Goal: Information Seeking & Learning: Learn about a topic

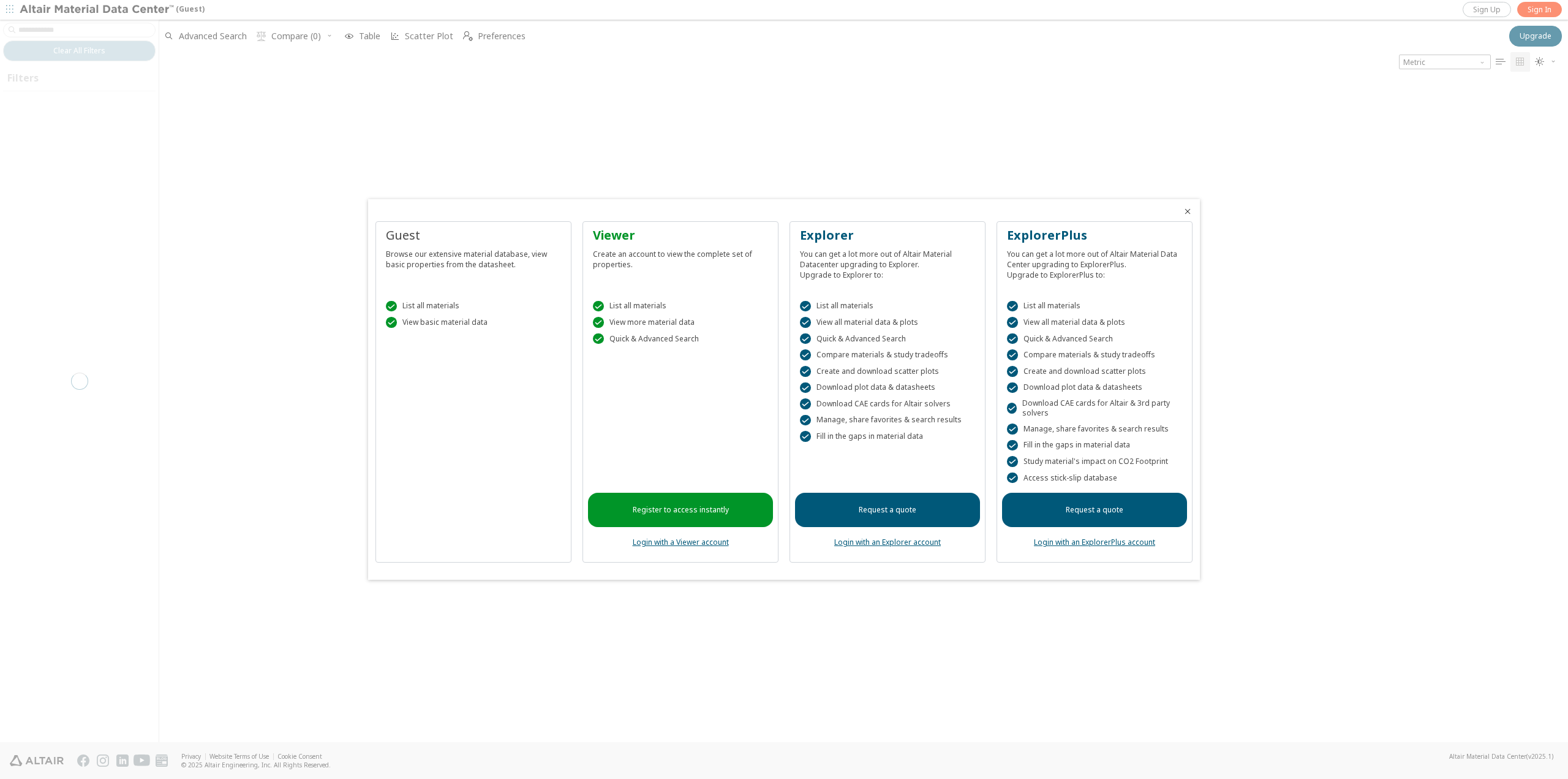
drag, startPoint x: 232, startPoint y: 68, endPoint x: 359, endPoint y: 98, distance: 130.5
click at [232, 68] on div at bounding box center [784, 390] width 1568 height 779
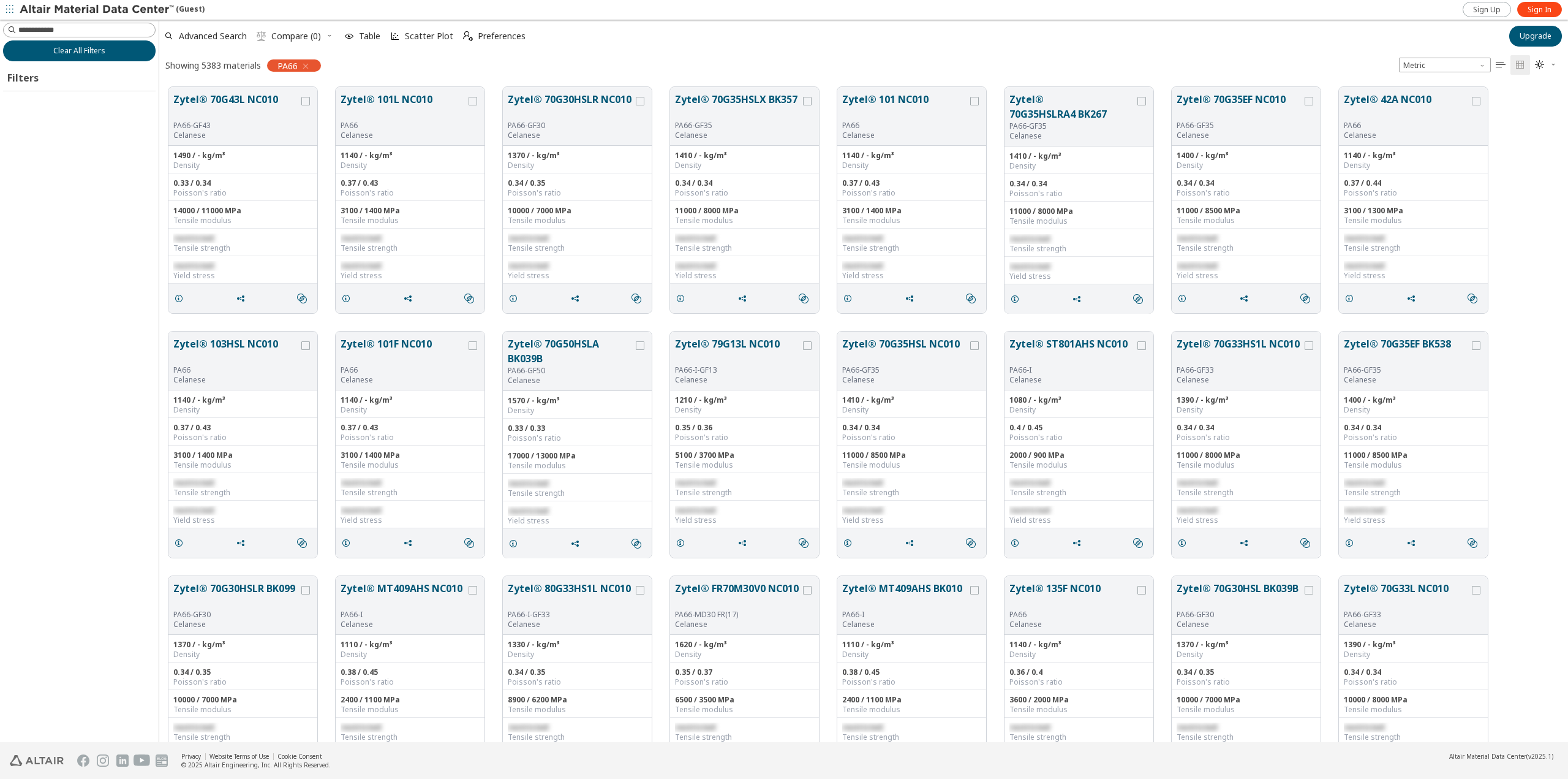
scroll to position [655, 1399]
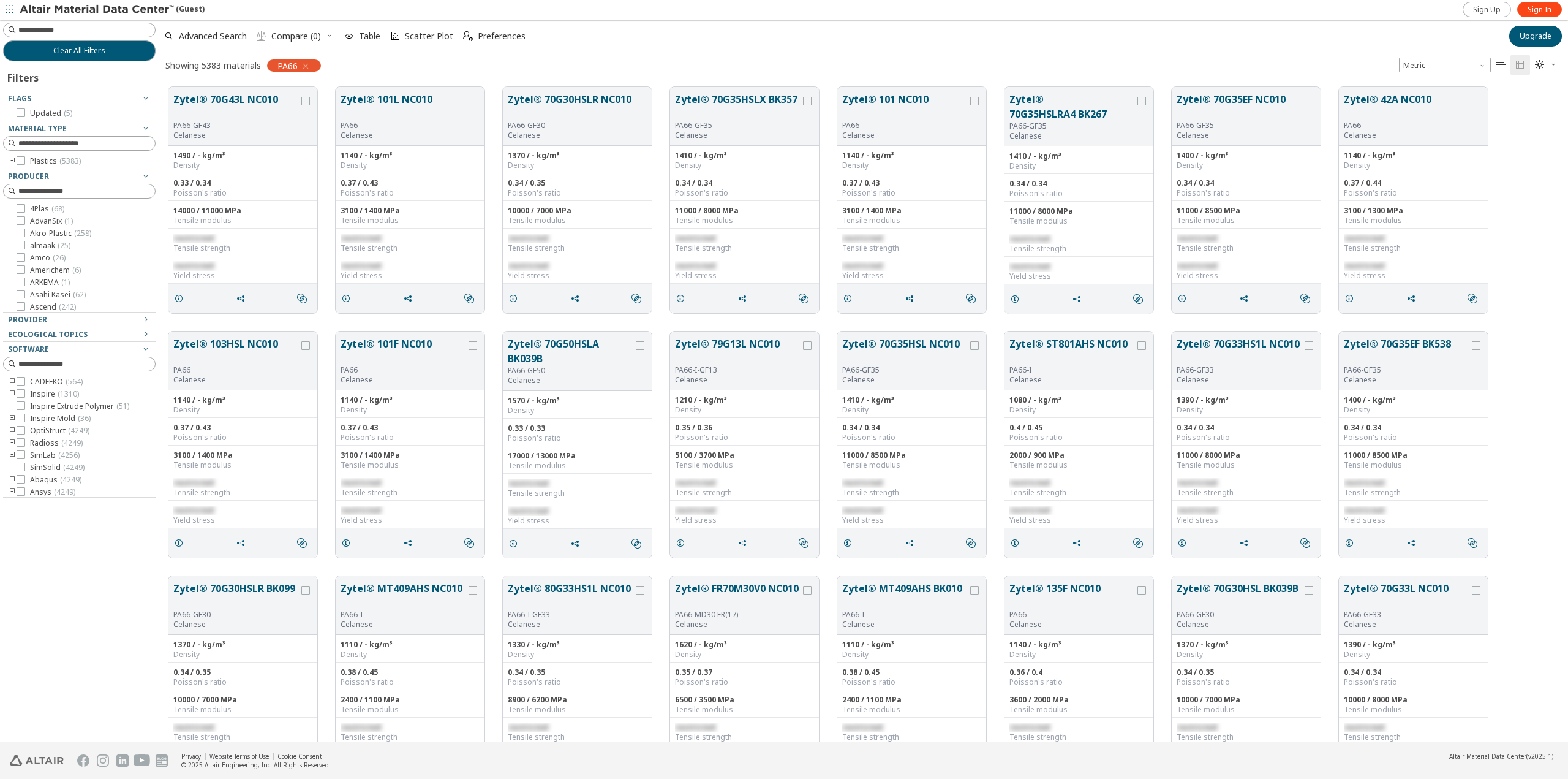
click at [71, 21] on div "Clear All Filters Filters Flags Updated ( 5 ) Material Type Plastics ( 5383 ) P…" at bounding box center [79, 381] width 159 height 723
click at [67, 28] on input at bounding box center [87, 30] width 137 height 13
type input "****"
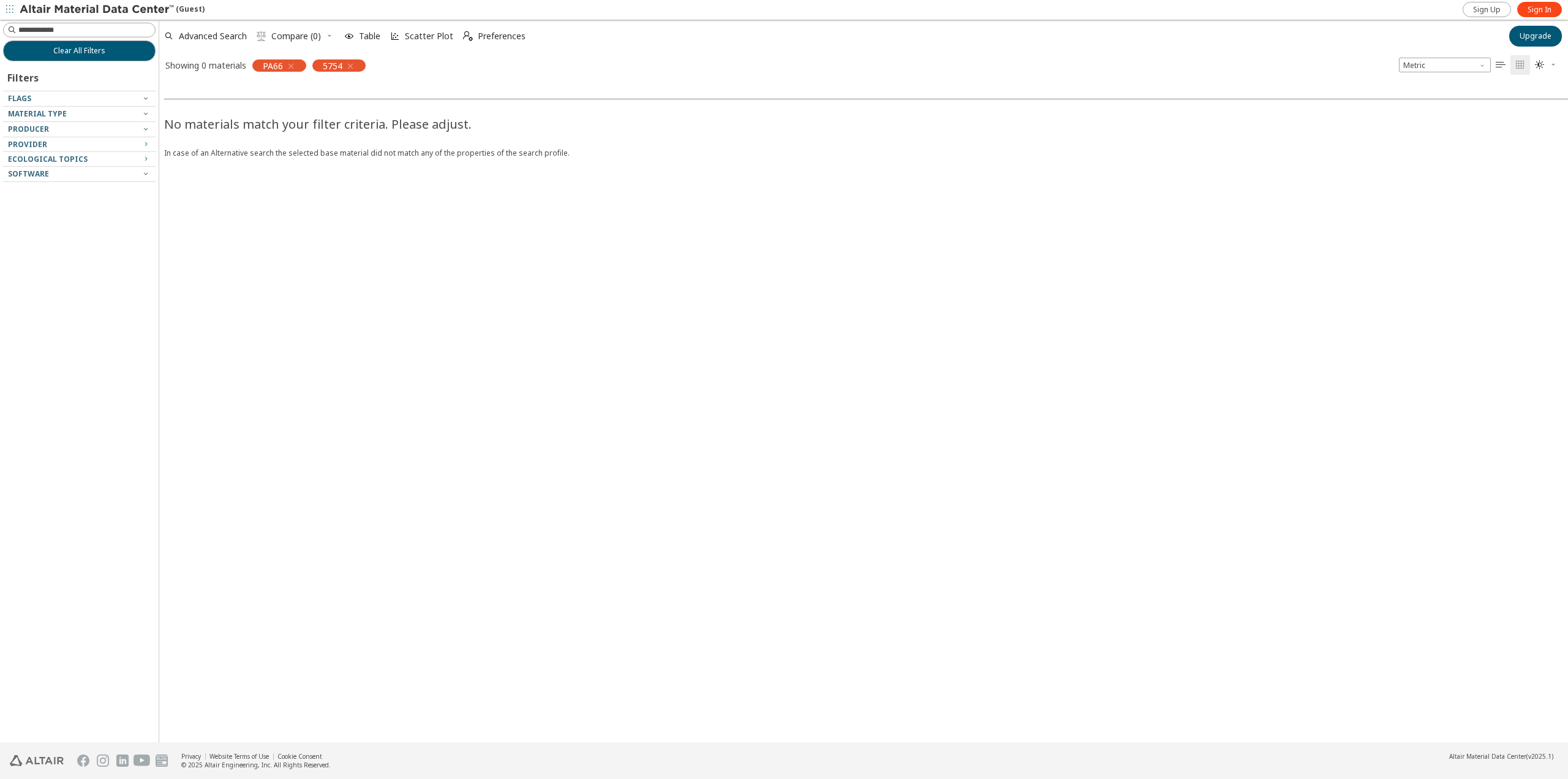
click at [289, 68] on icon "button" at bounding box center [290, 66] width 10 height 10
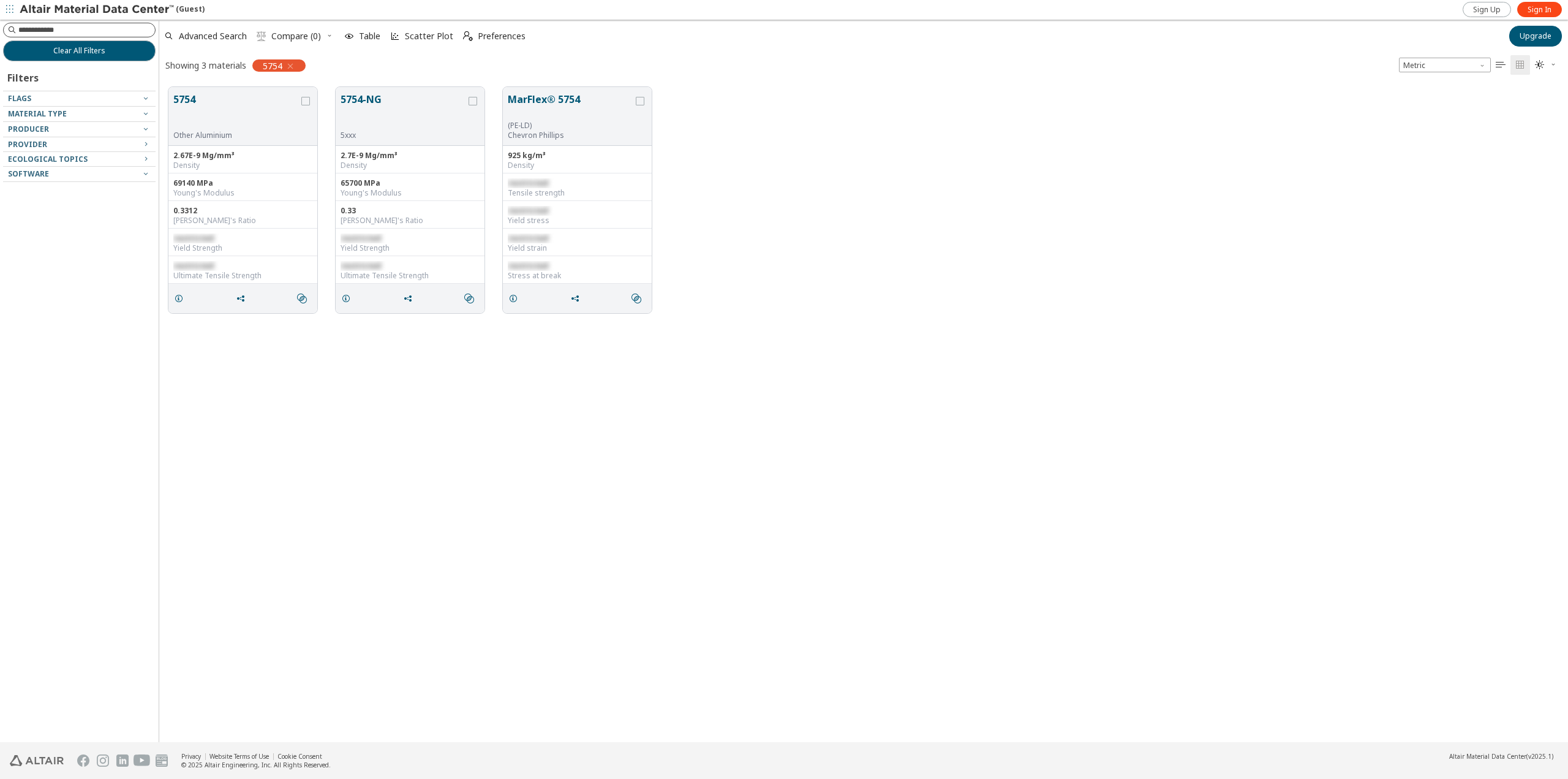
scroll to position [655, 1399]
click at [188, 100] on button "5754" at bounding box center [236, 111] width 126 height 38
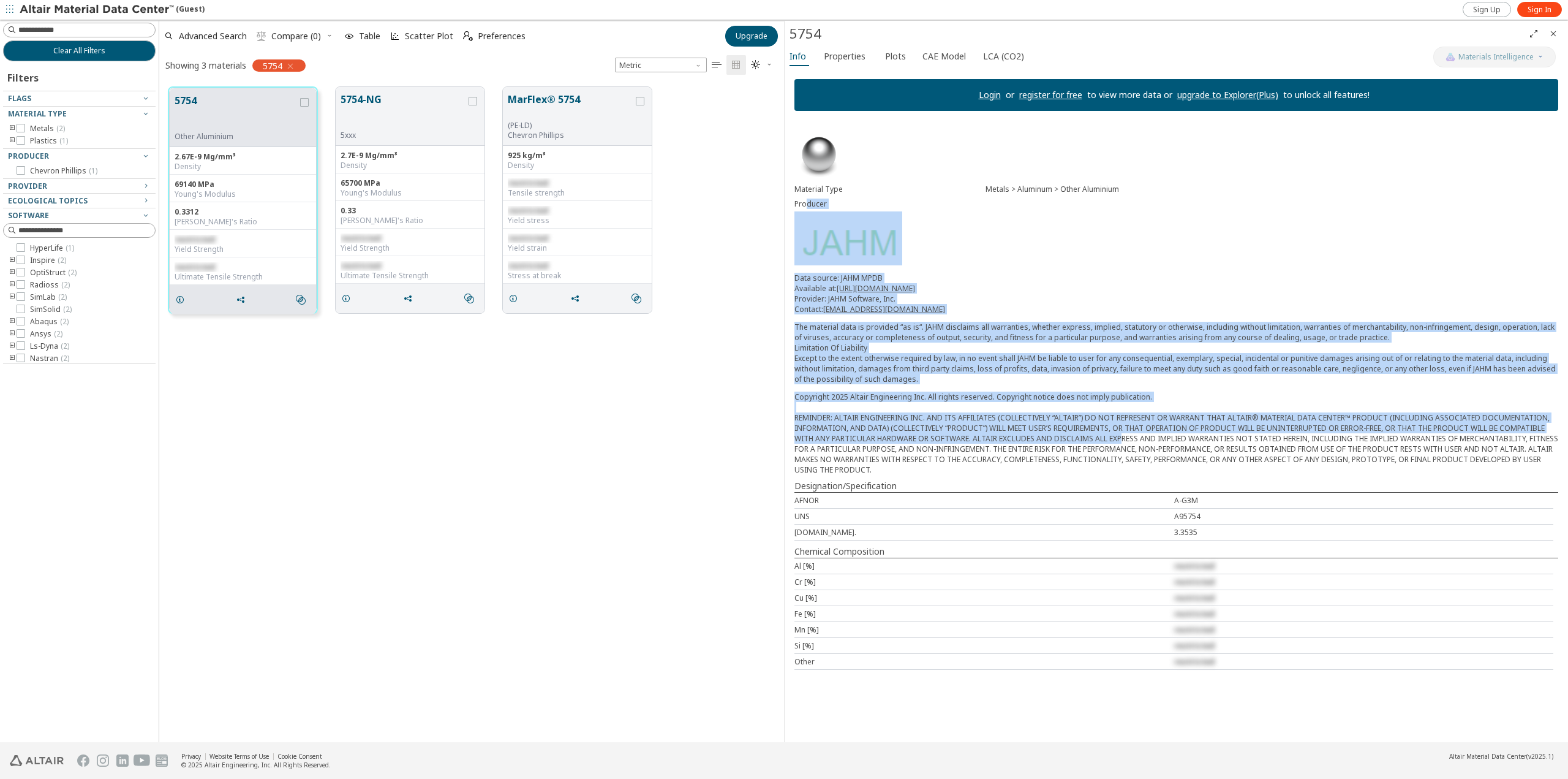
drag, startPoint x: 805, startPoint y: 199, endPoint x: 1117, endPoint y: 440, distance: 394.2
click at [1117, 440] on div "Material Type Metals > Aluminum > Other Aluminium Producer Data source: JAHM MP…" at bounding box center [1176, 400] width 783 height 559
click at [1117, 440] on div "Copyright 2025 Altair Engineering Inc. All rights reserved. Copyright notice do…" at bounding box center [1176, 432] width 763 height 83
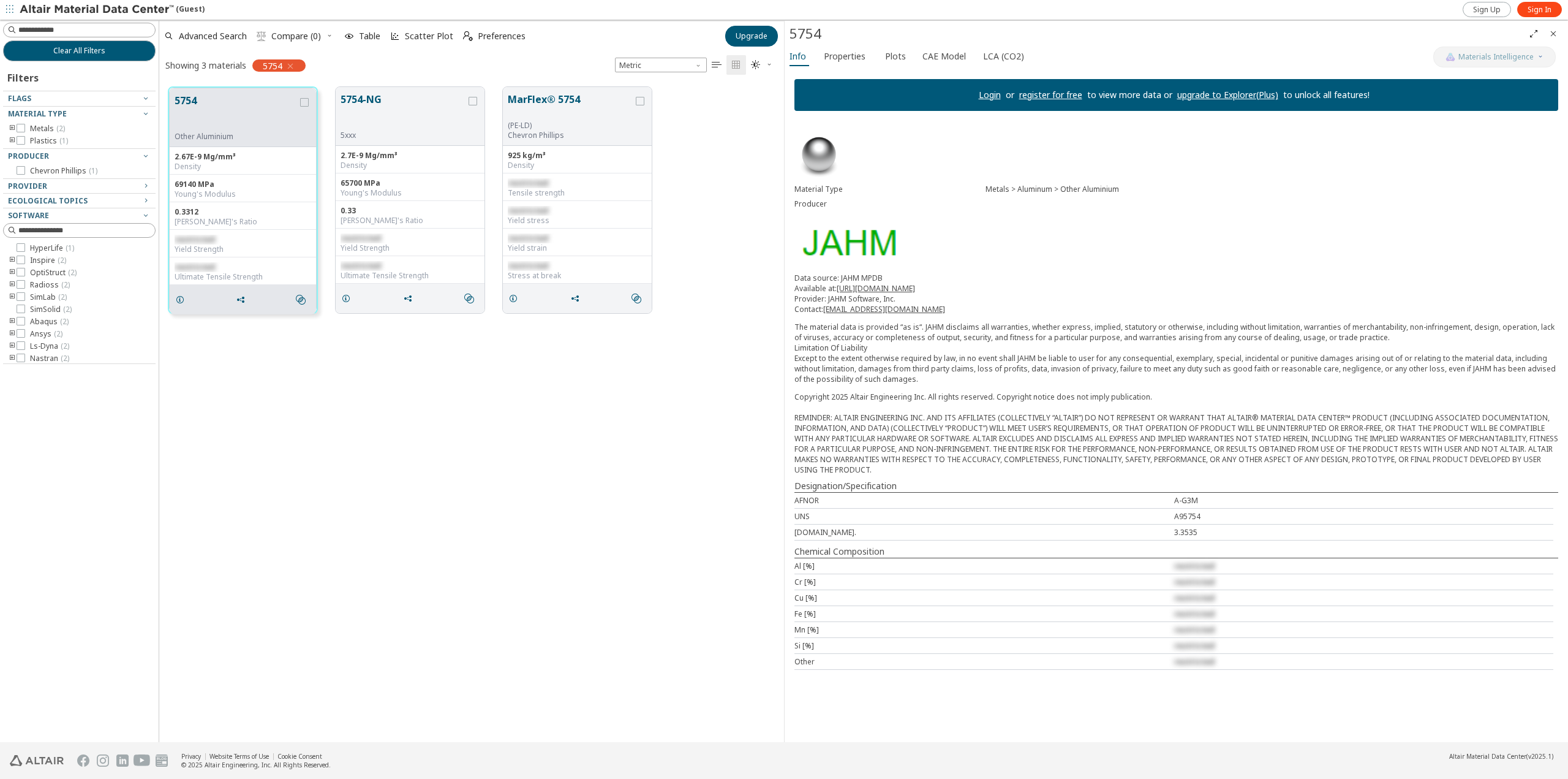
click at [421, 406] on div "5754 Other Aluminium 2.67E-9 Mg/mm³ Density 69140 MPa Young's Modulus 0.3312 Po…" at bounding box center [471, 410] width 625 height 665
click at [290, 67] on icon "button" at bounding box center [290, 66] width 10 height 10
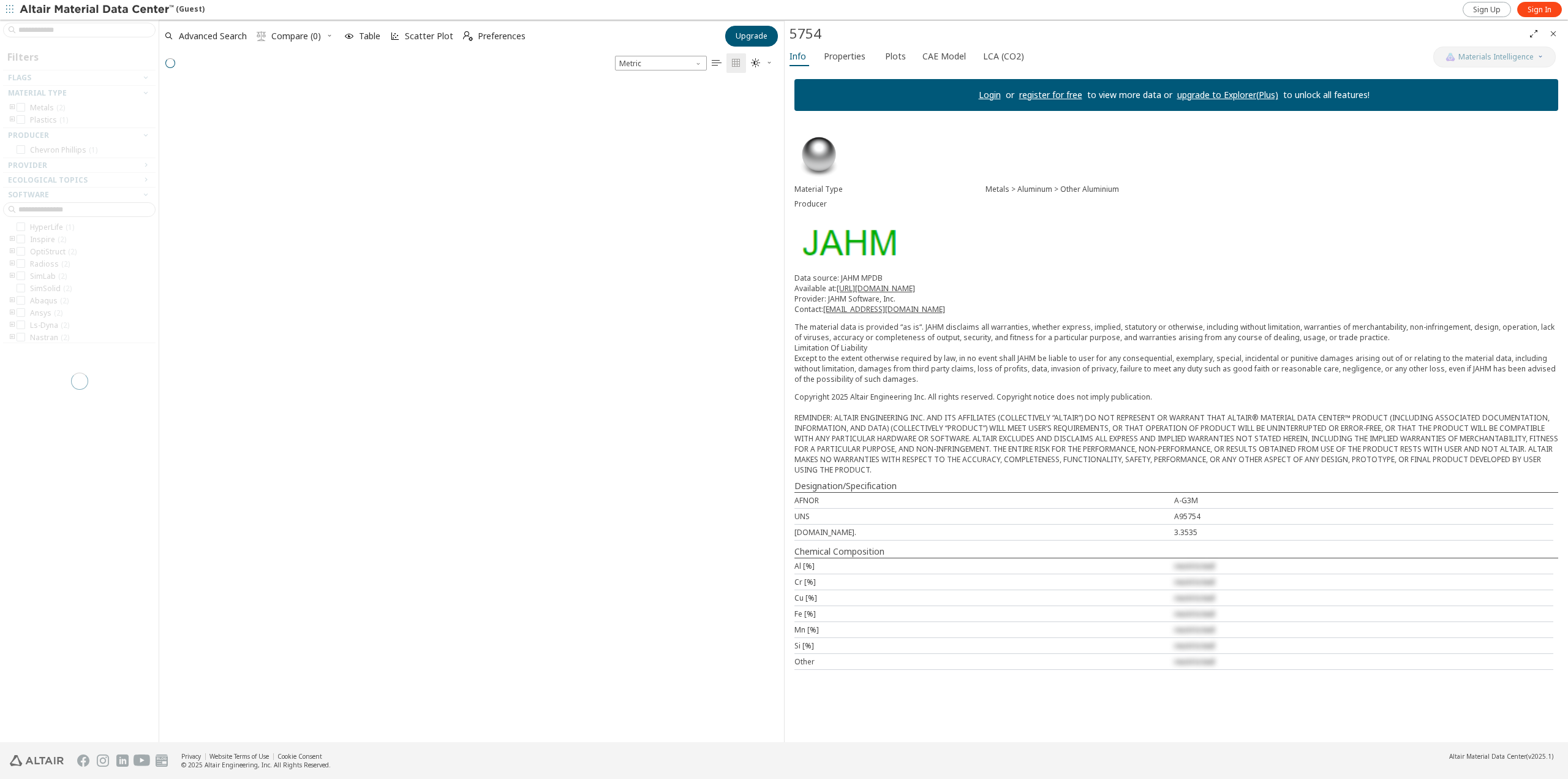
scroll to position [658, 615]
click at [75, 32] on div at bounding box center [79, 381] width 159 height 723
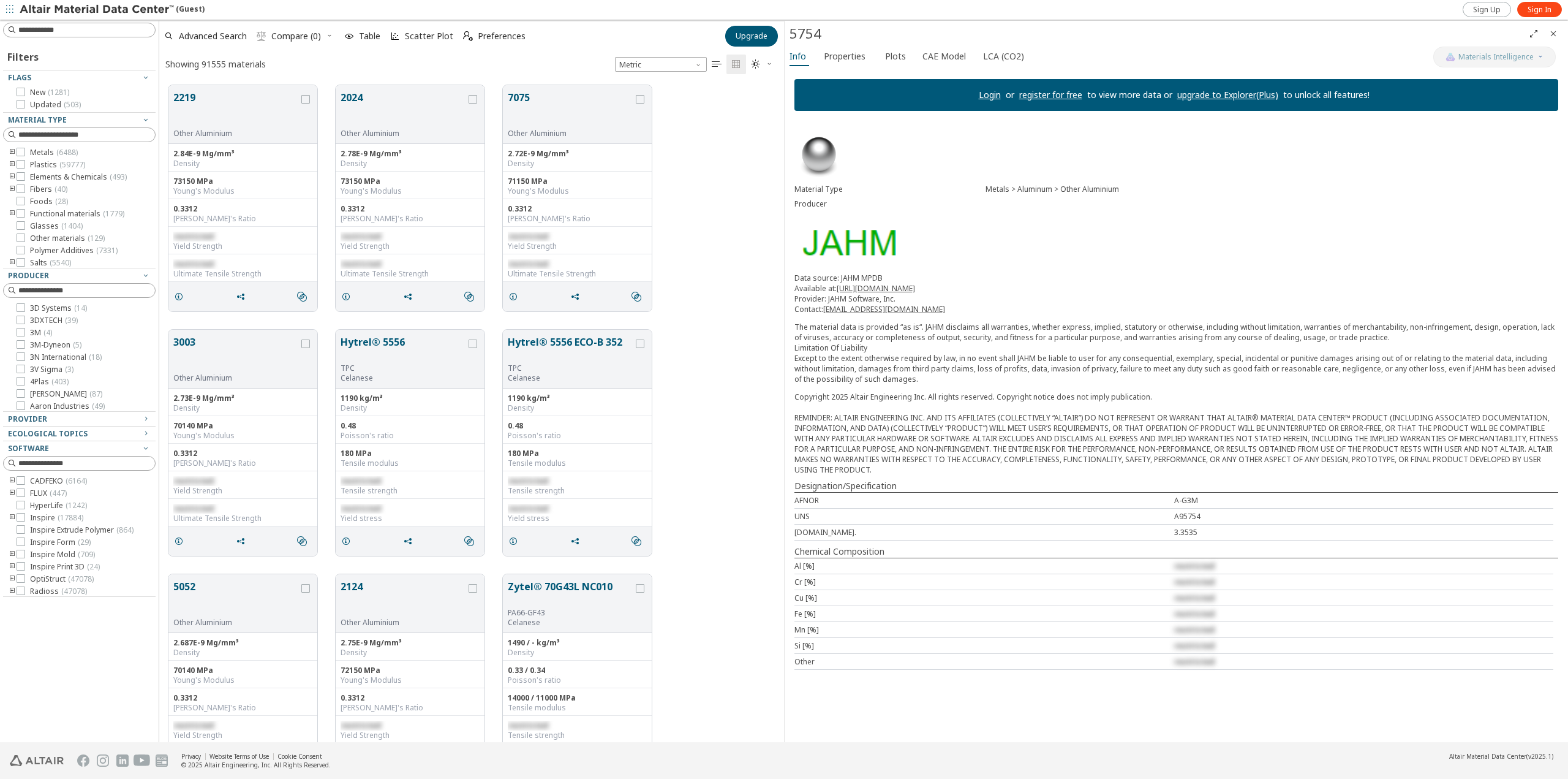
scroll to position [657, 615]
click at [81, 30] on input at bounding box center [80, 29] width 150 height 13
type input "****"
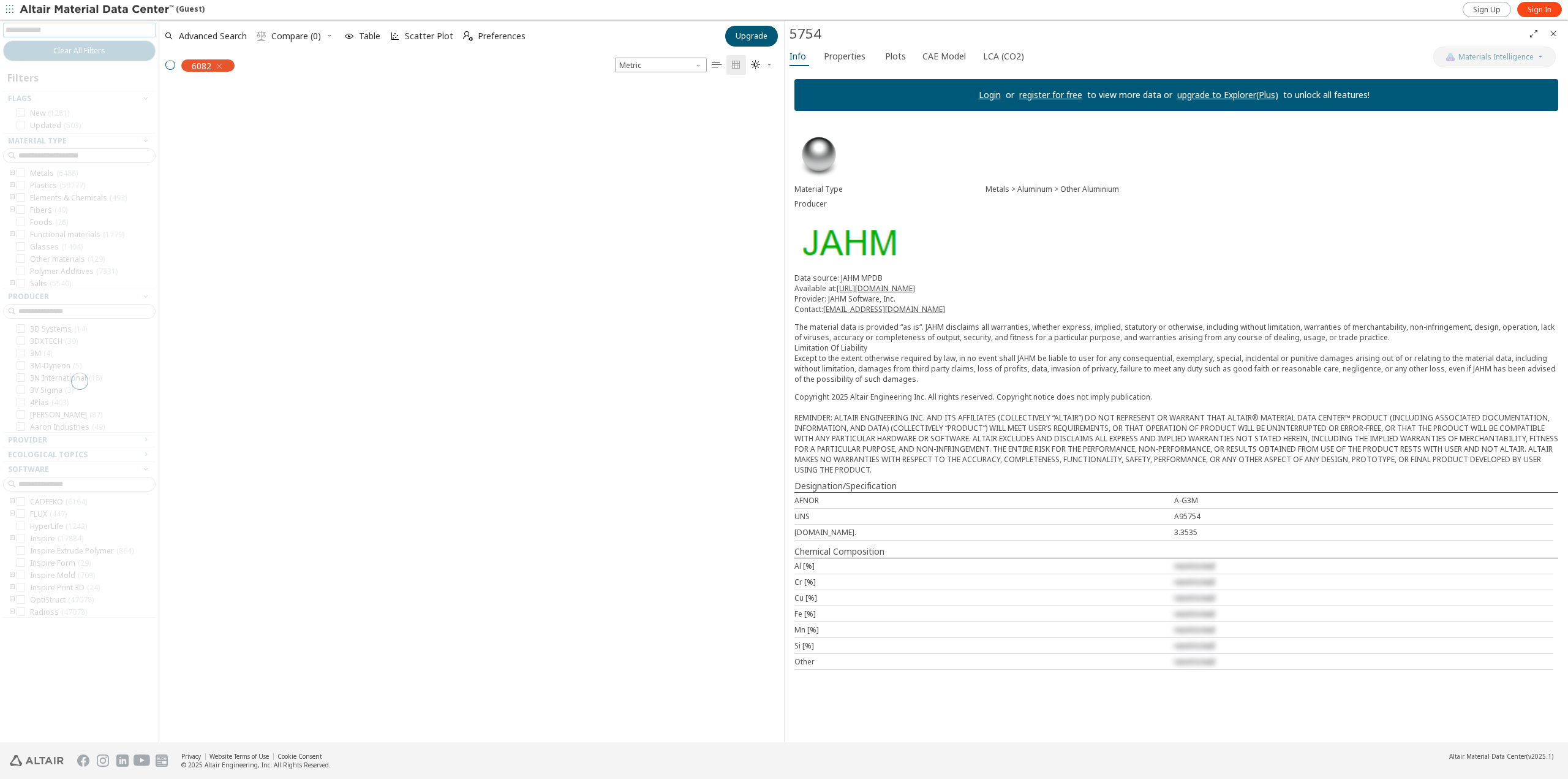
scroll to position [655, 615]
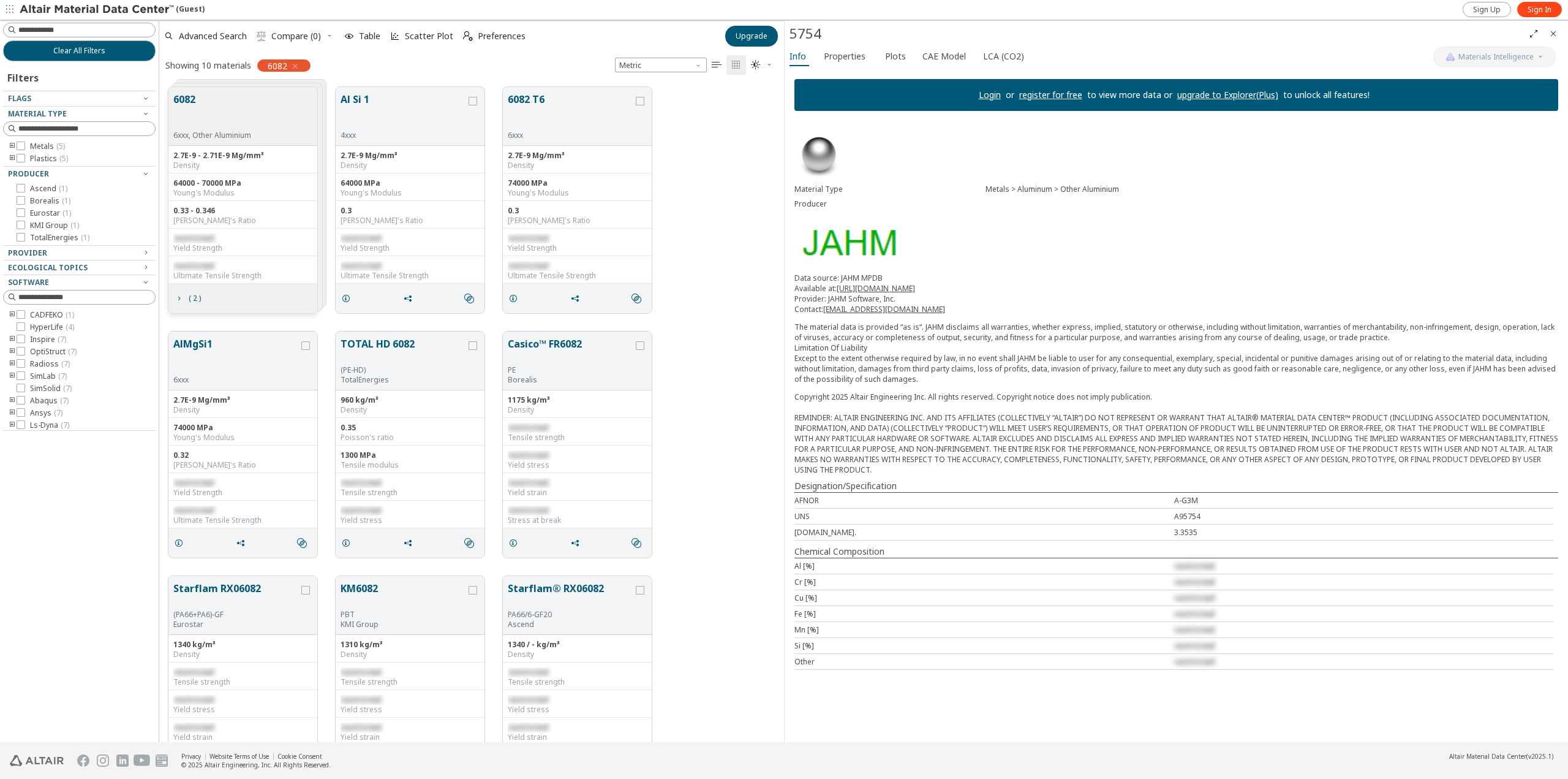
click at [233, 129] on button "6082" at bounding box center [212, 111] width 78 height 38
click at [364, 346] on button "6082 T6" at bounding box center [403, 356] width 126 height 38
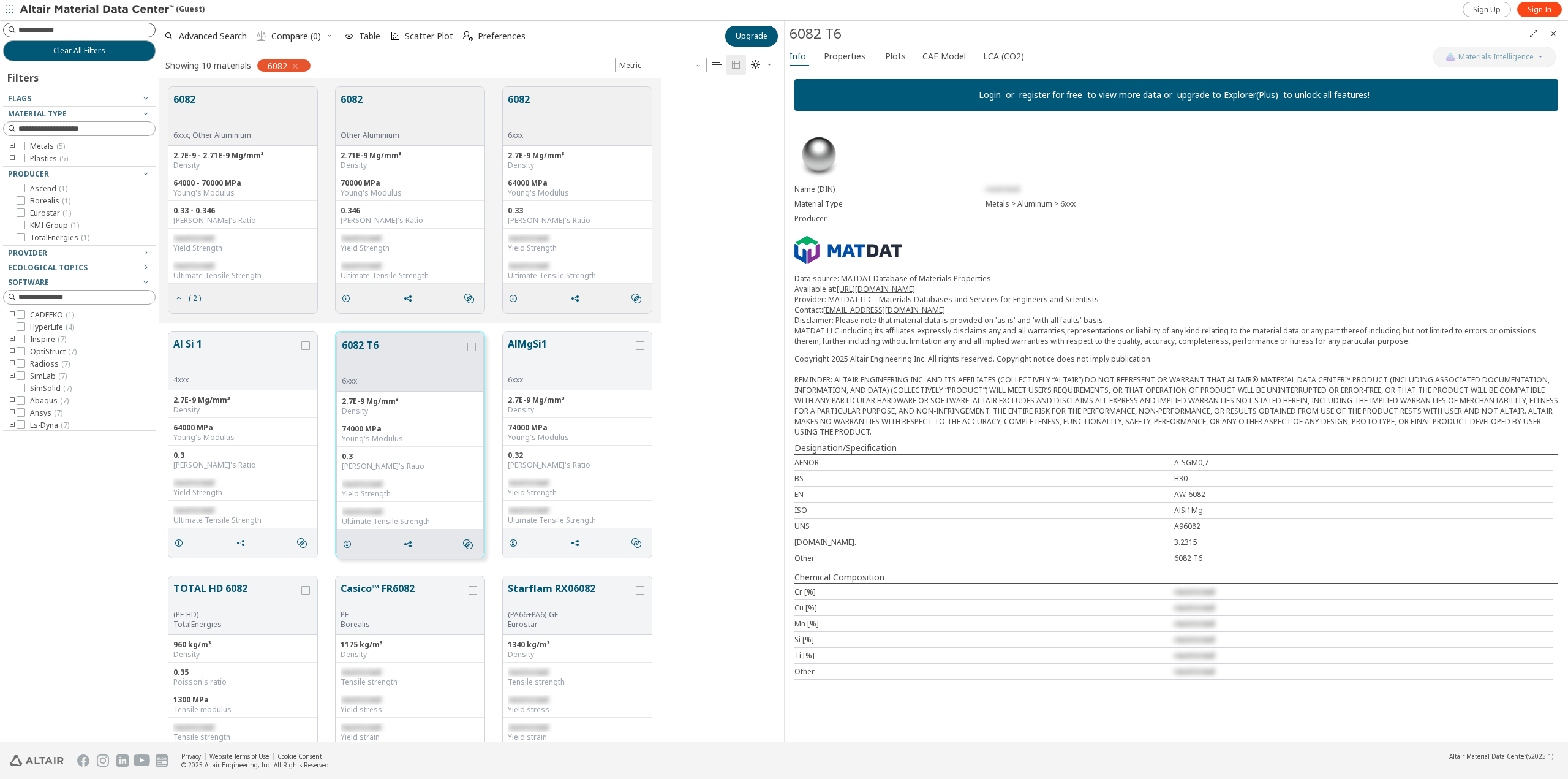
click at [75, 36] on input at bounding box center [87, 30] width 137 height 13
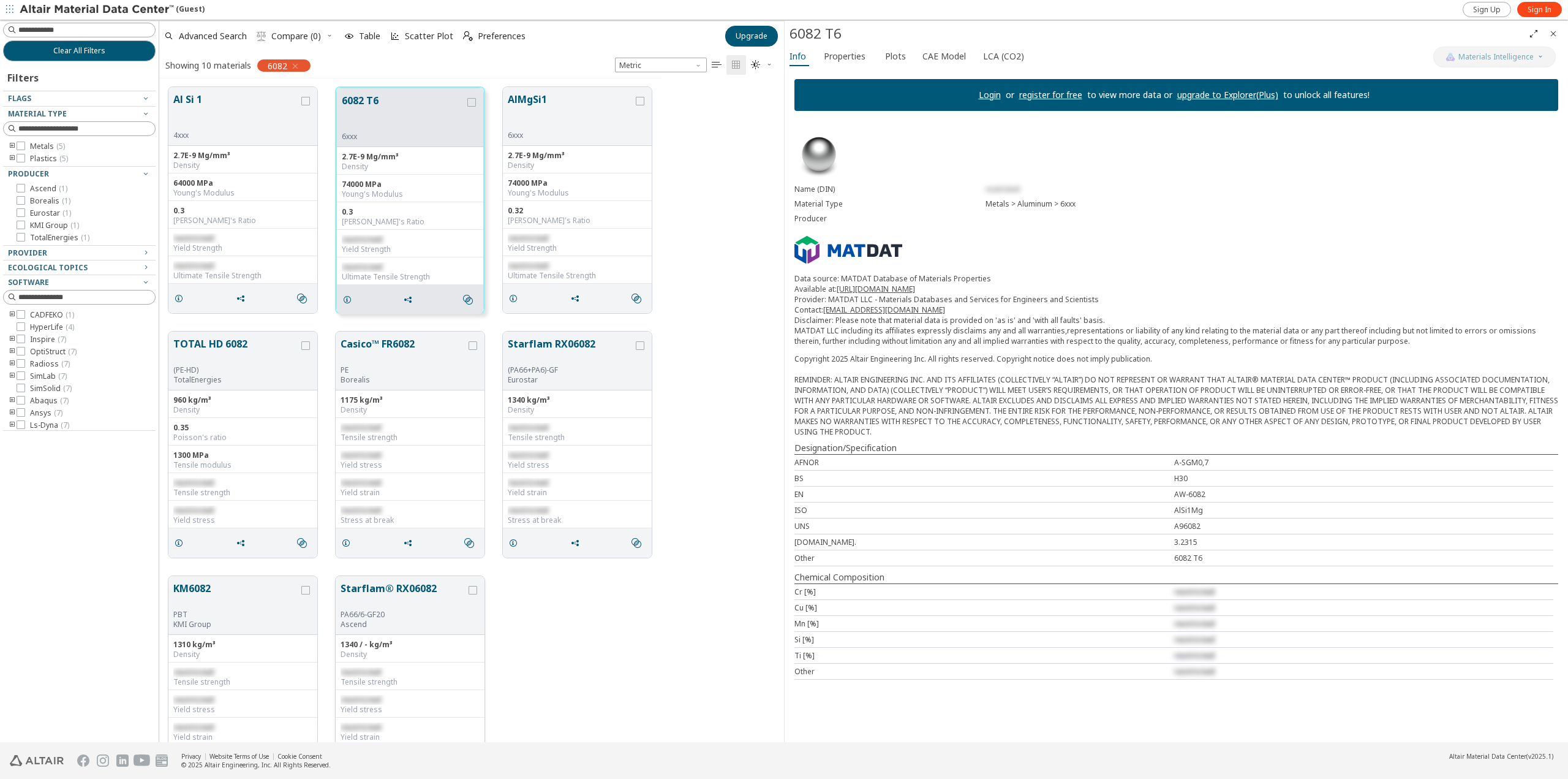
scroll to position [7, 0]
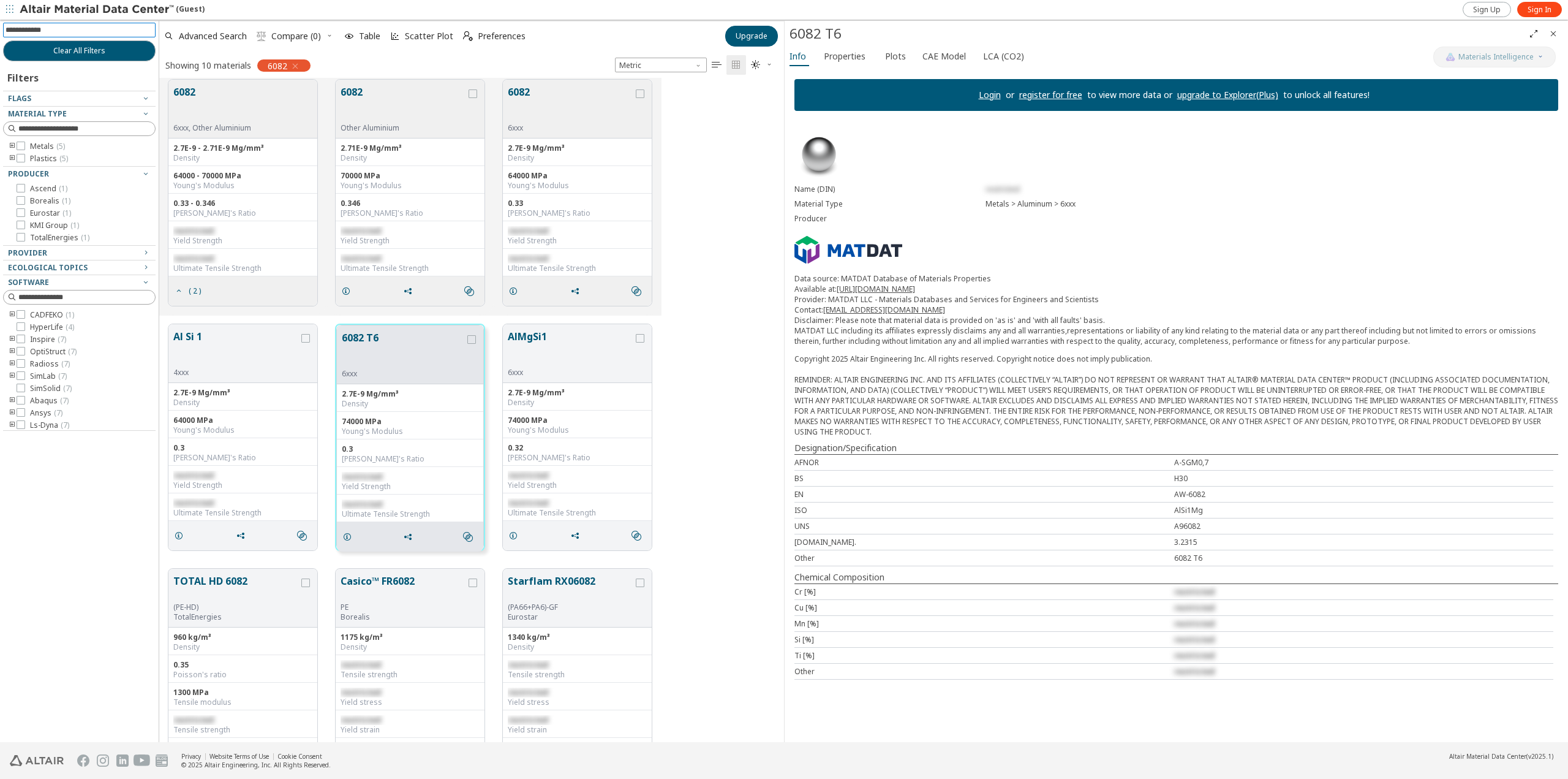
click at [67, 30] on input at bounding box center [80, 29] width 150 height 13
type input "***"
click at [291, 65] on span "button" at bounding box center [294, 66] width 13 height 13
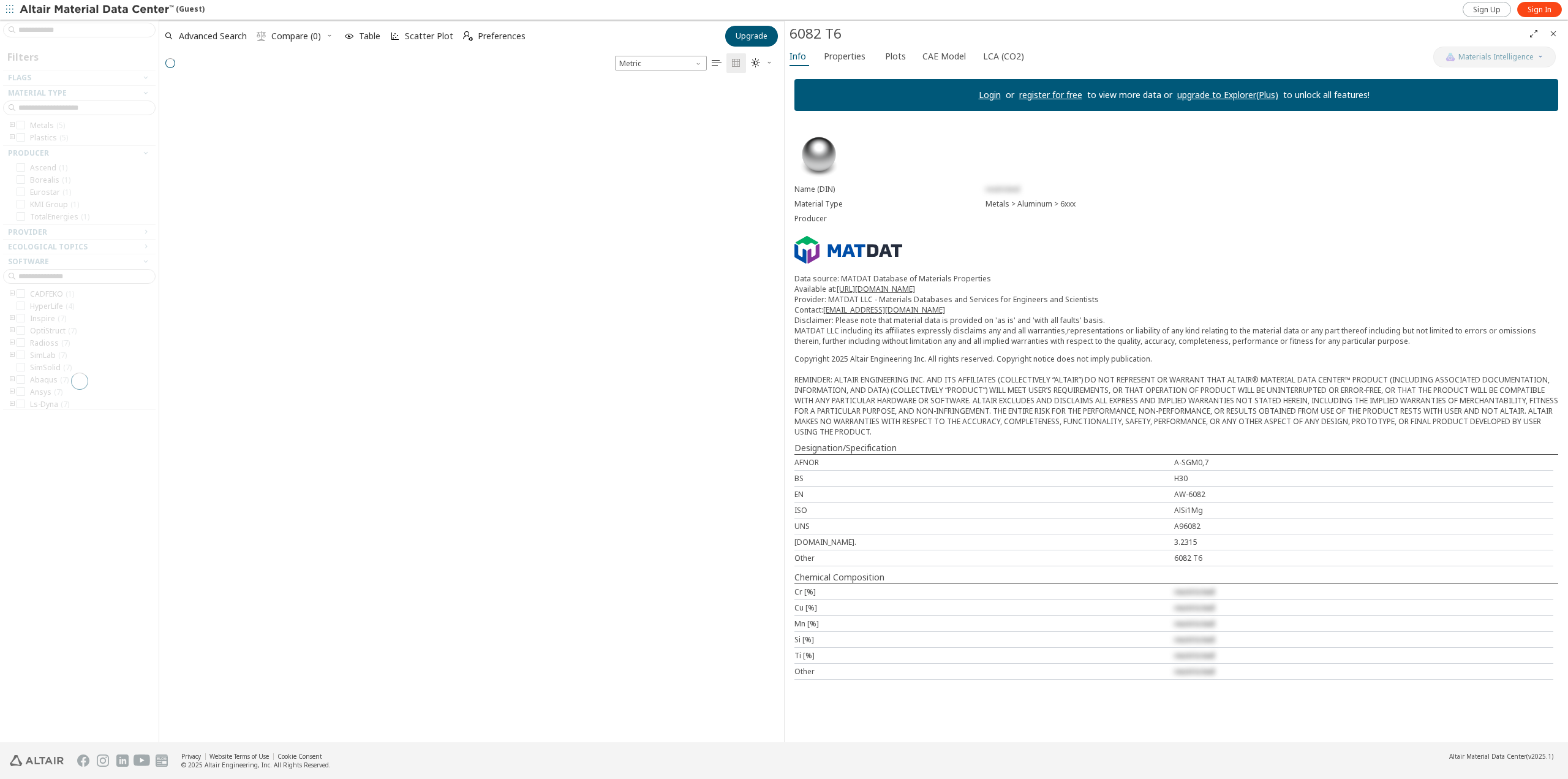
click at [47, 29] on div at bounding box center [79, 381] width 159 height 723
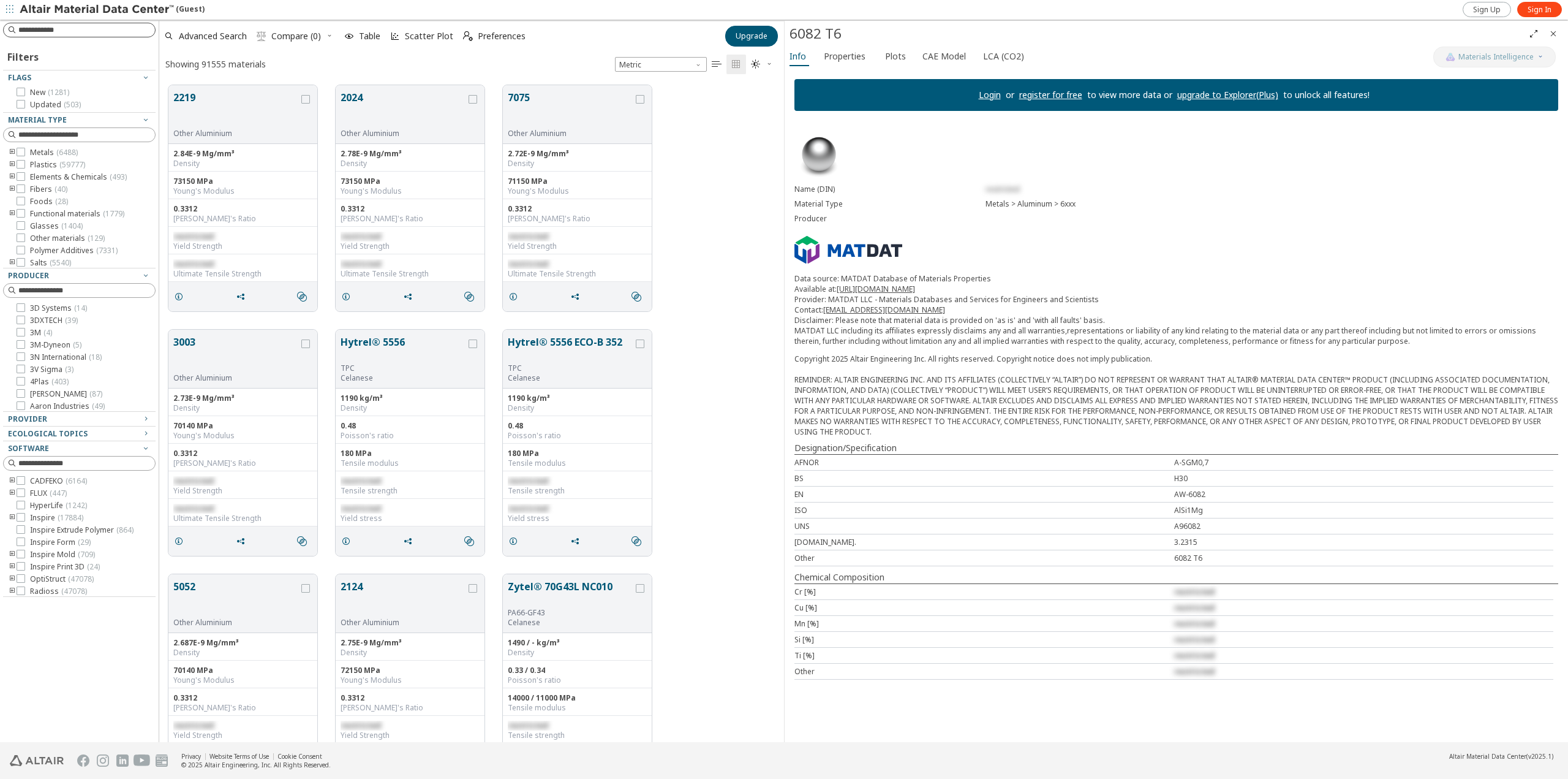
scroll to position [657, 615]
click at [51, 29] on input at bounding box center [80, 29] width 150 height 13
type input "***"
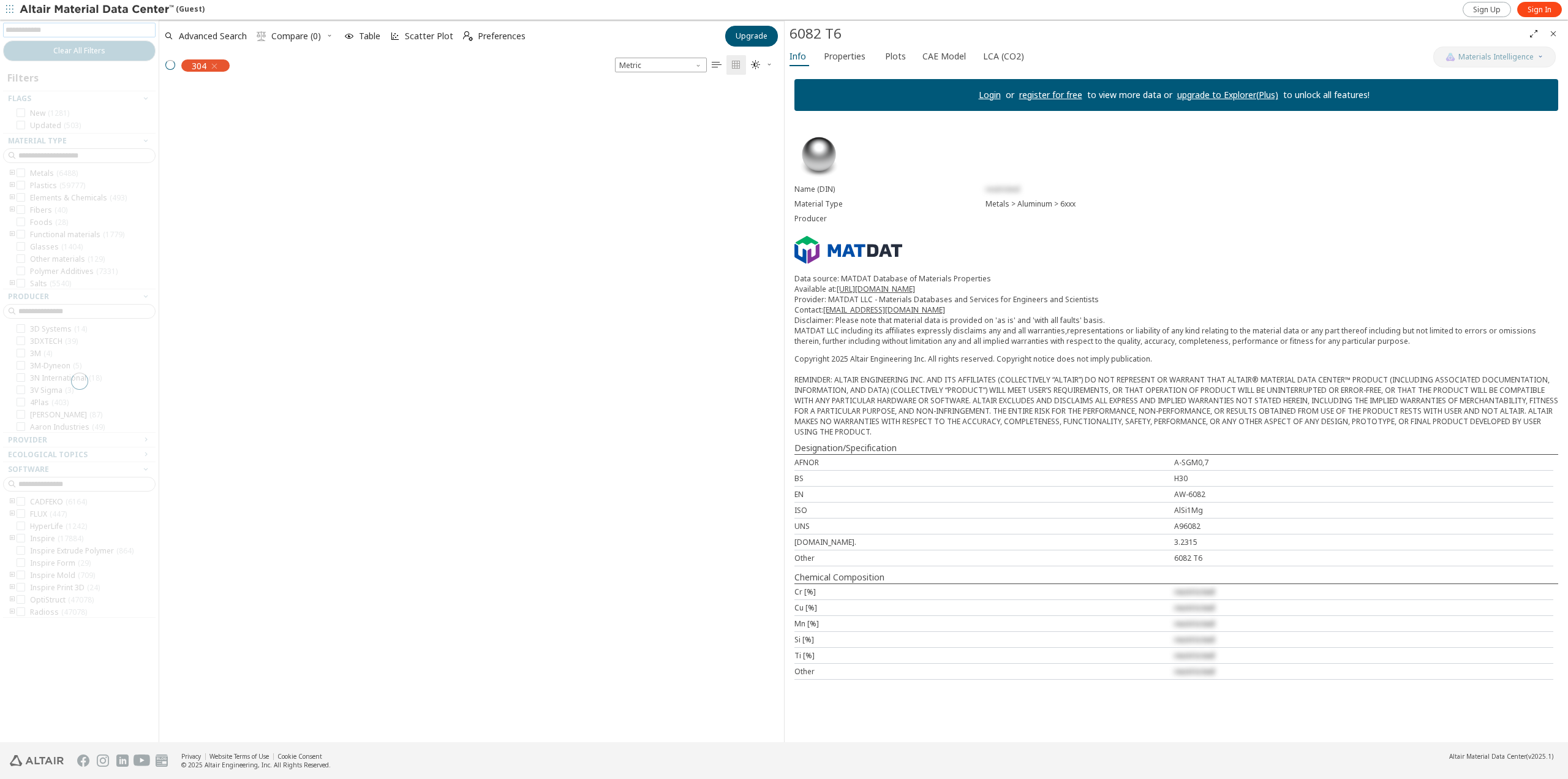
scroll to position [655, 615]
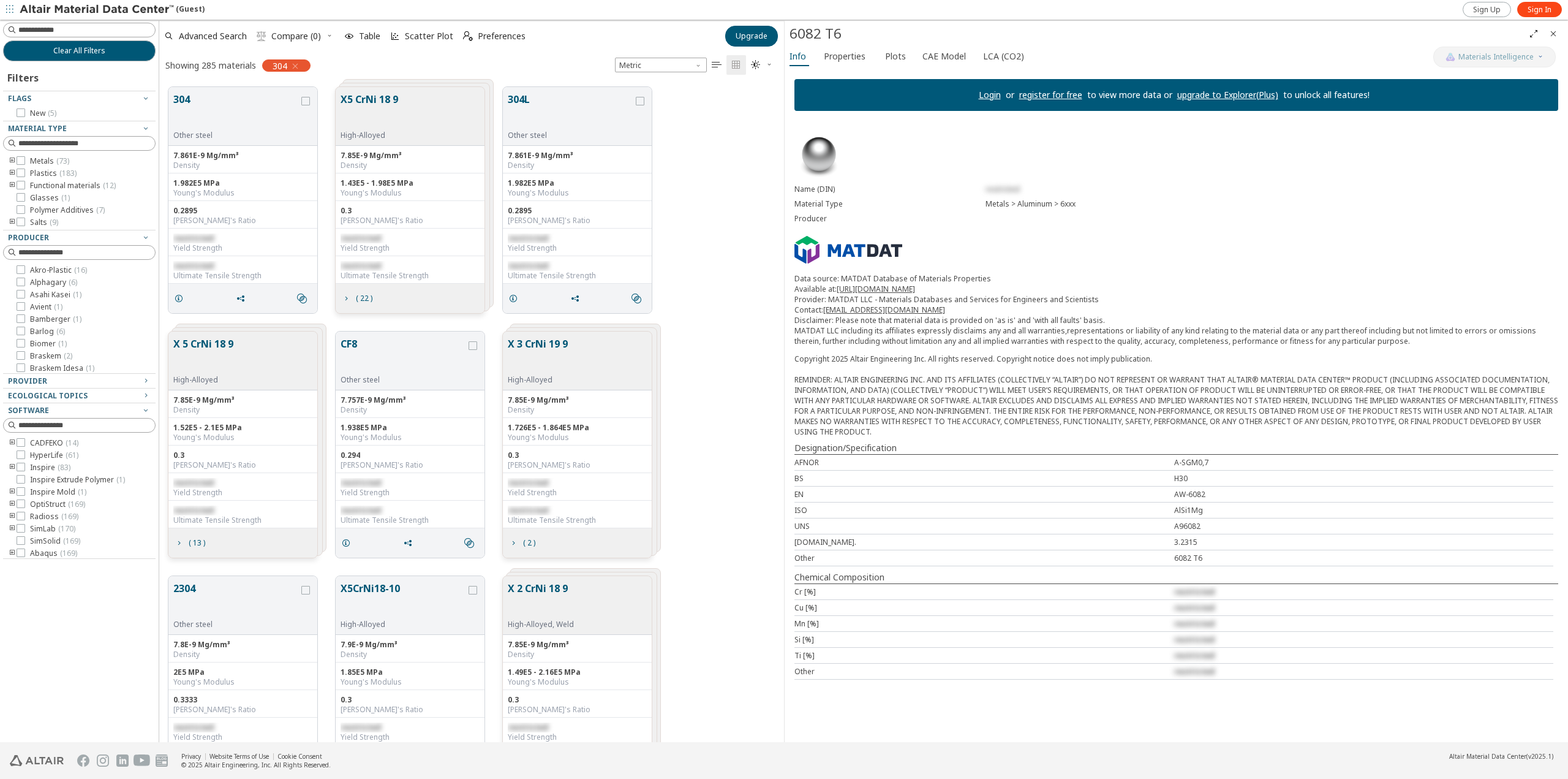
click at [298, 66] on icon "button" at bounding box center [295, 66] width 10 height 10
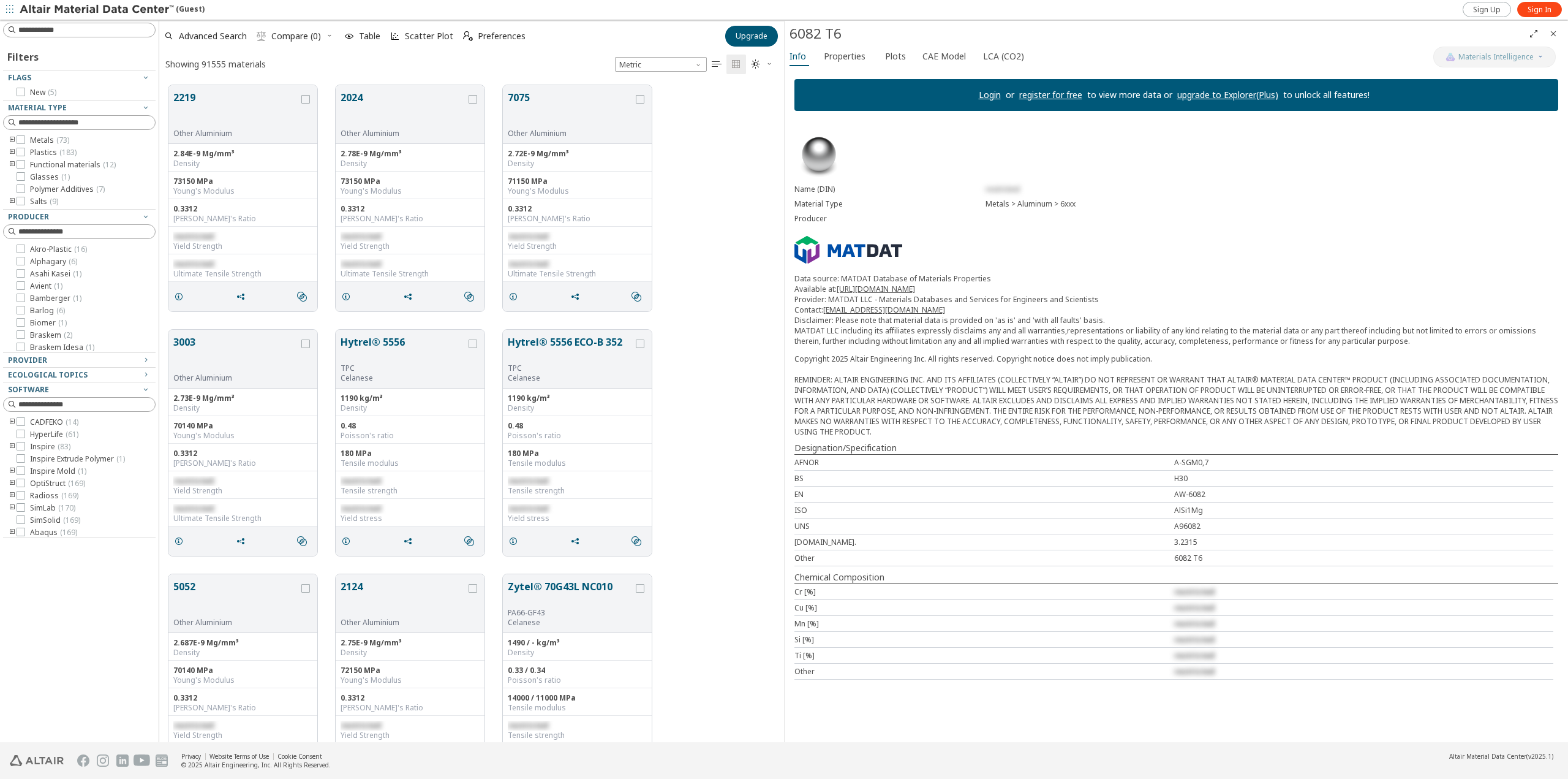
scroll to position [657, 615]
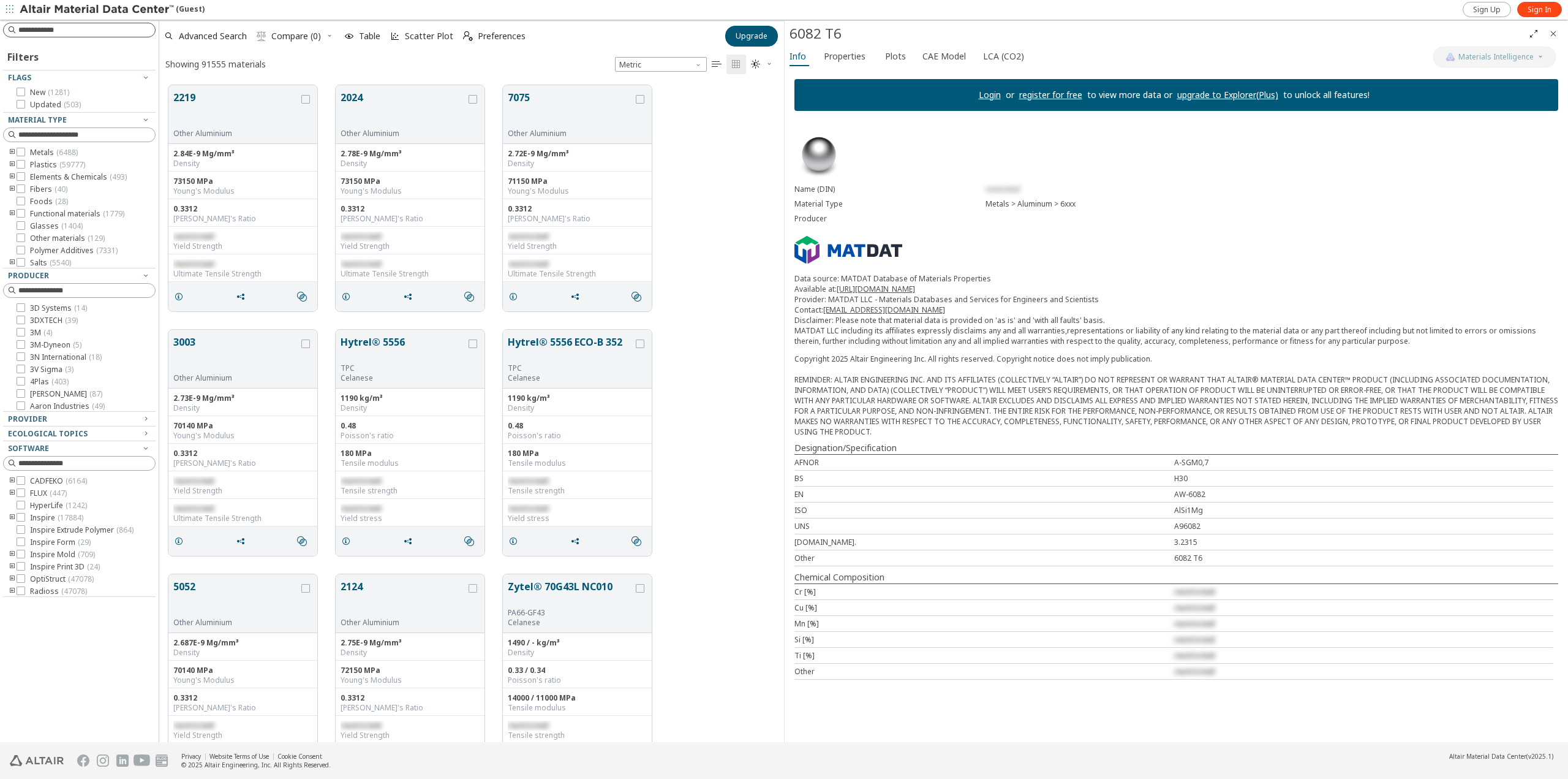
click at [39, 33] on input at bounding box center [87, 30] width 137 height 13
type input "****"
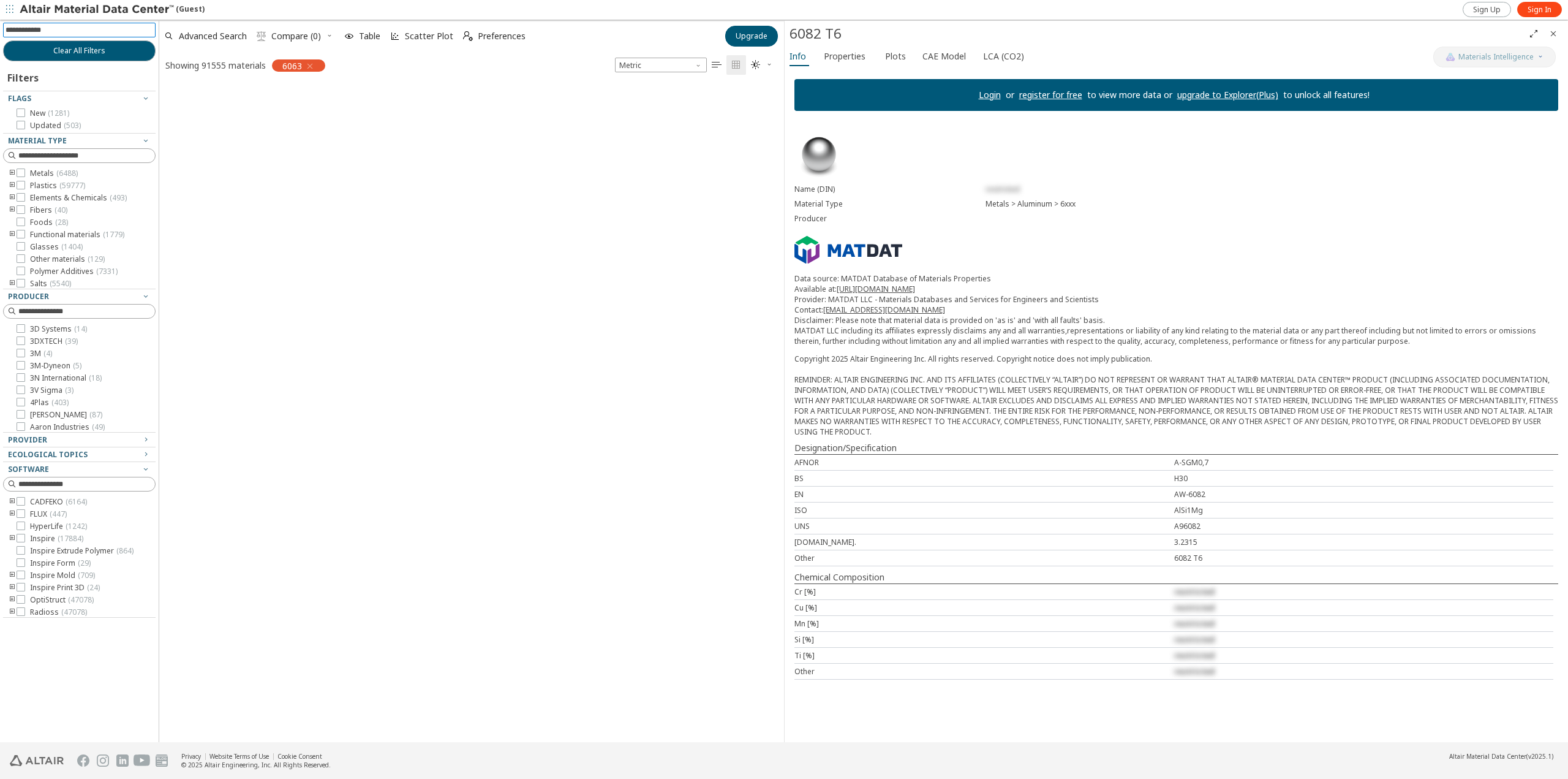
scroll to position [655, 615]
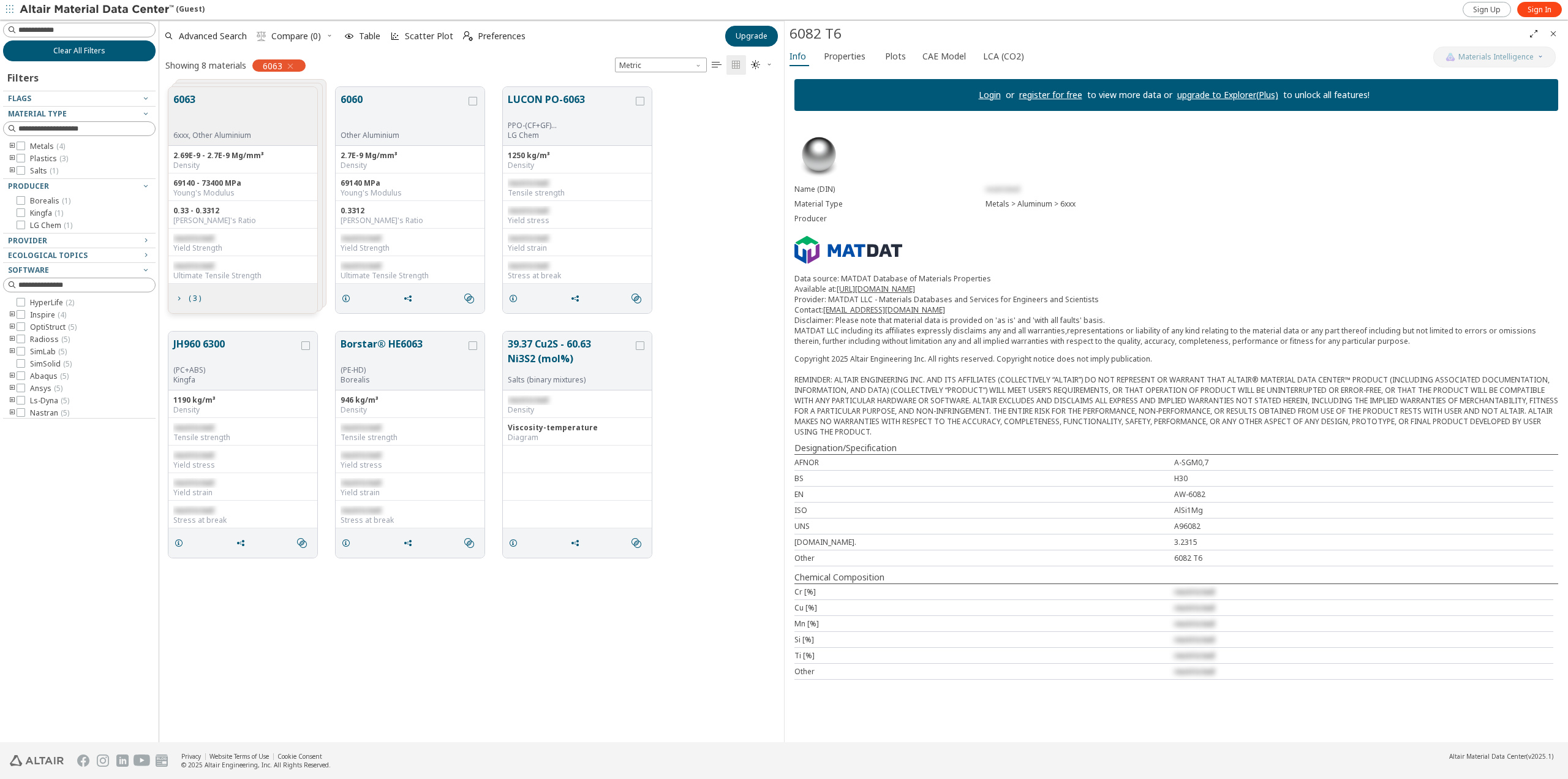
drag, startPoint x: 62, startPoint y: 56, endPoint x: 449, endPoint y: 105, distance: 390.1
click at [62, 56] on button "Clear All Filters" at bounding box center [79, 50] width 153 height 21
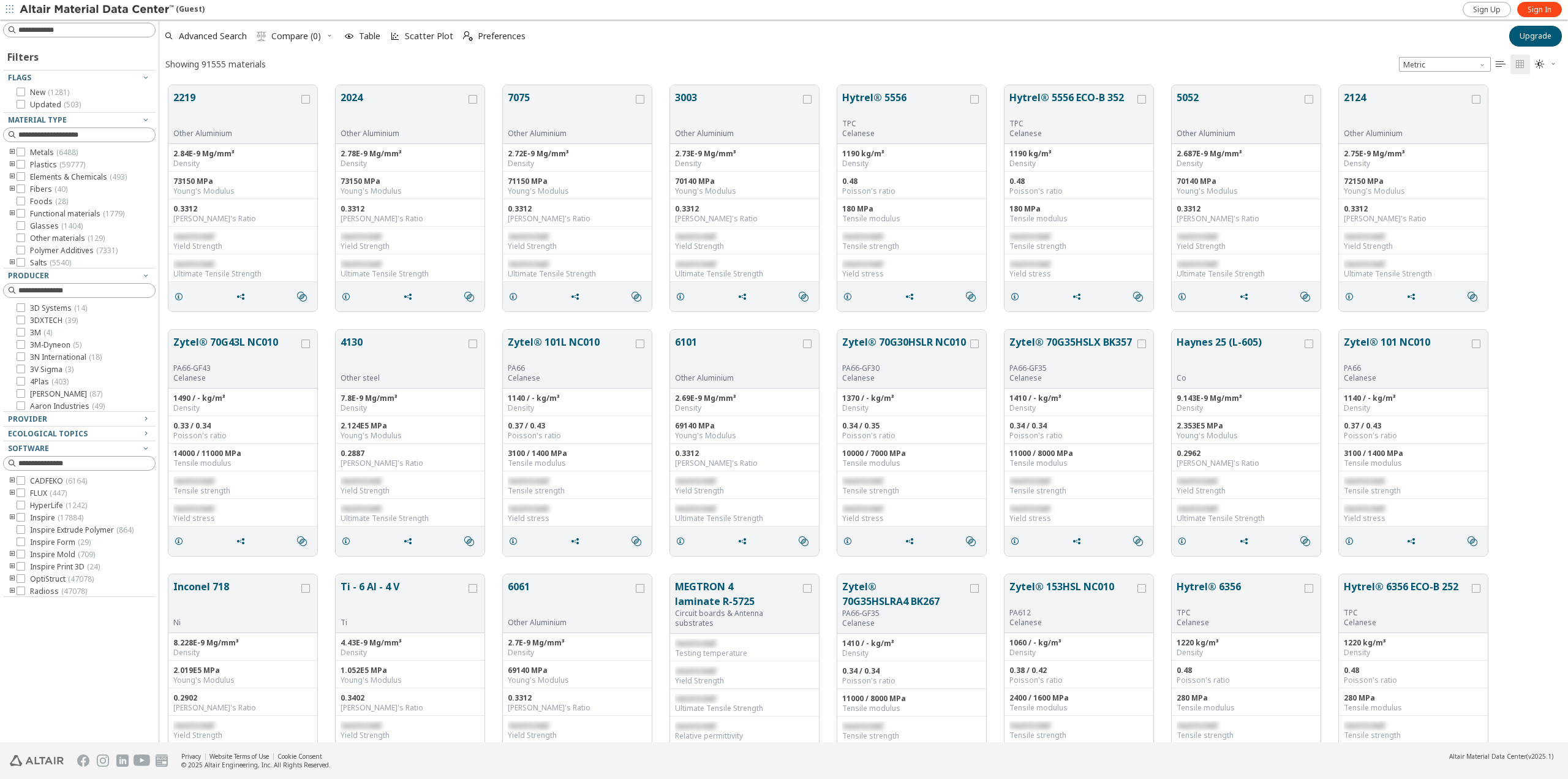
scroll to position [657, 1399]
click at [87, 31] on input at bounding box center [87, 30] width 137 height 13
type input "*****"
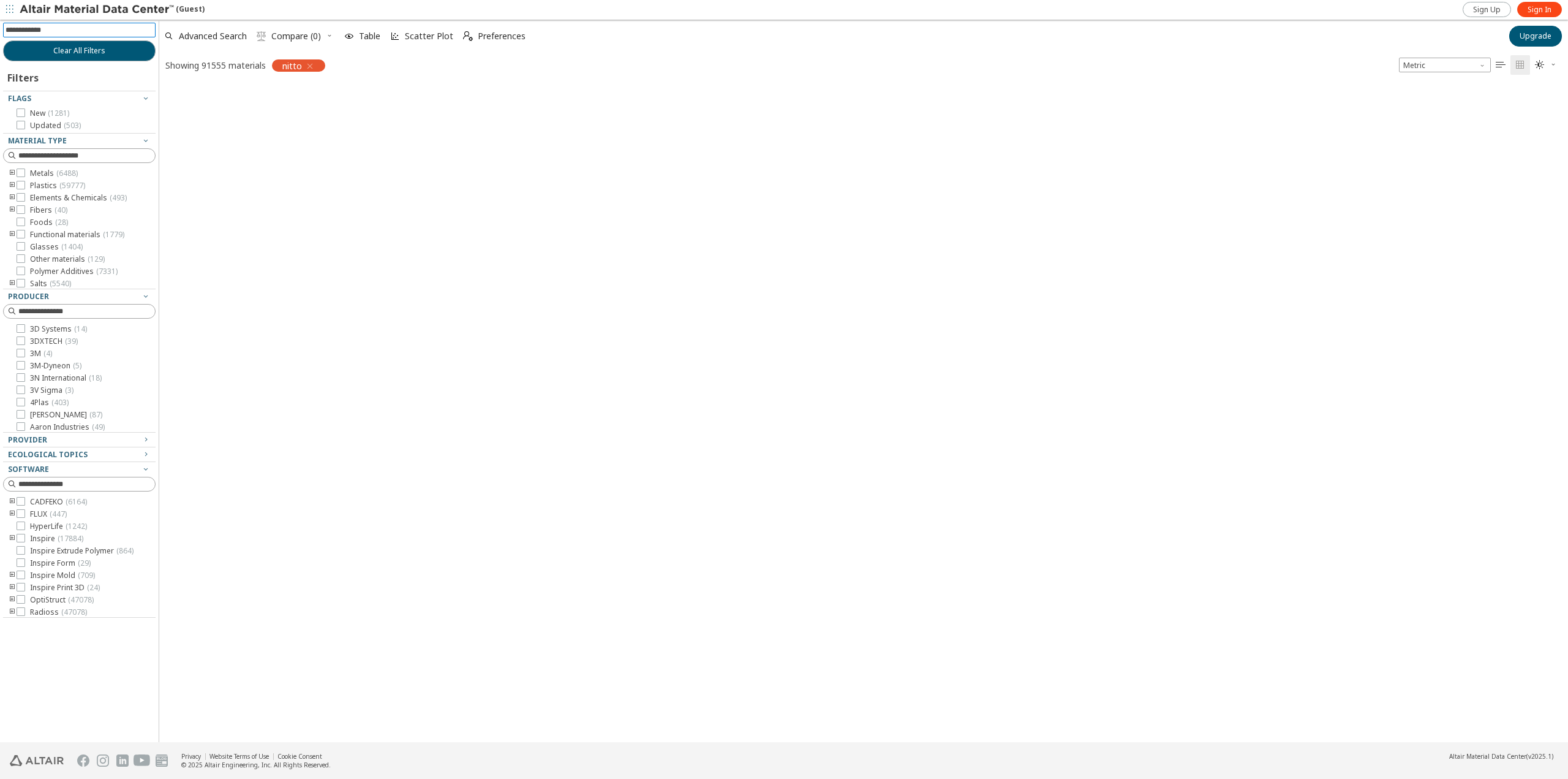
scroll to position [655, 1399]
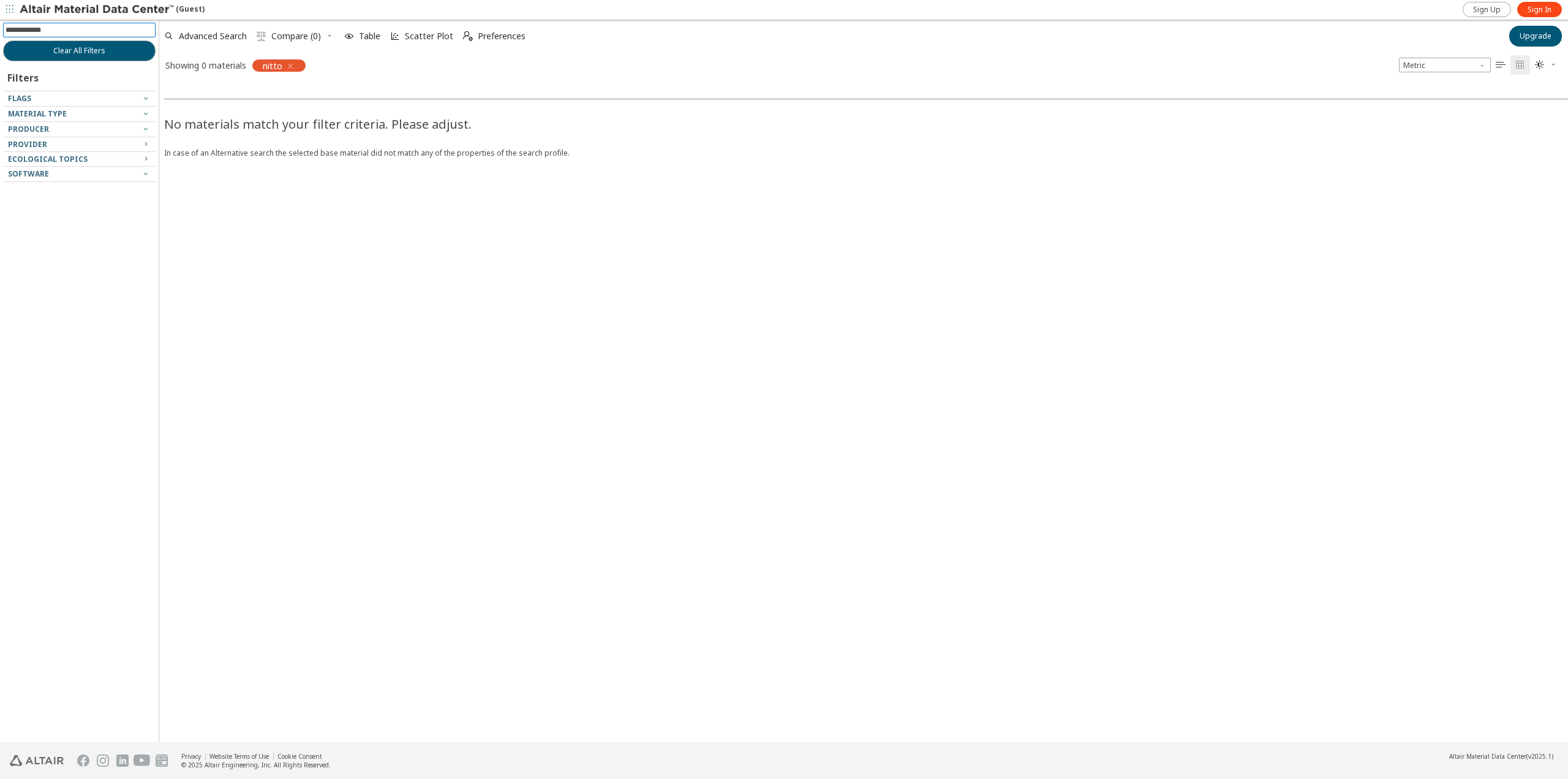
click at [288, 63] on icon "button" at bounding box center [290, 66] width 10 height 10
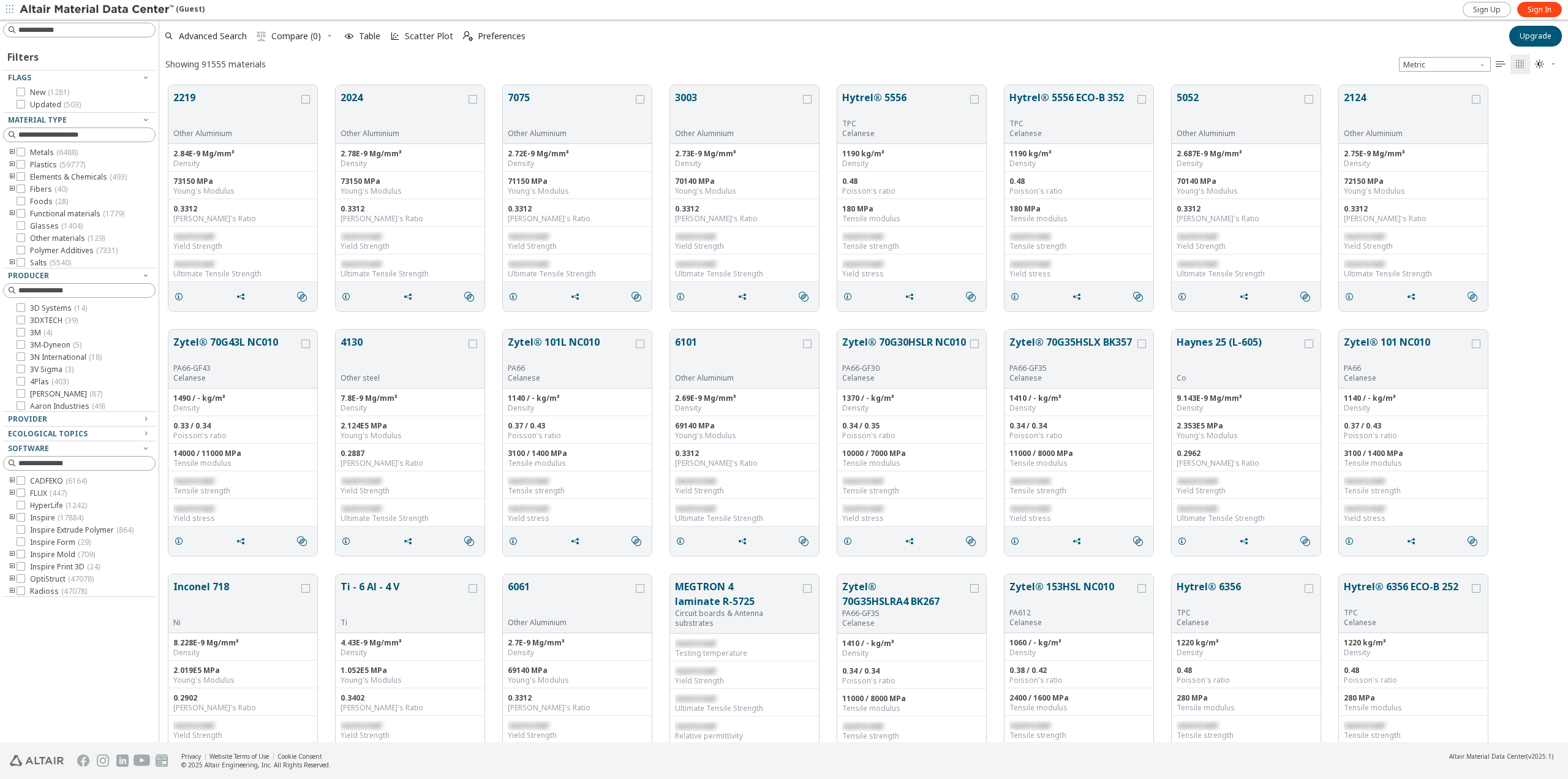
scroll to position [657, 1399]
click at [24, 28] on input at bounding box center [87, 30] width 137 height 13
type input "****"
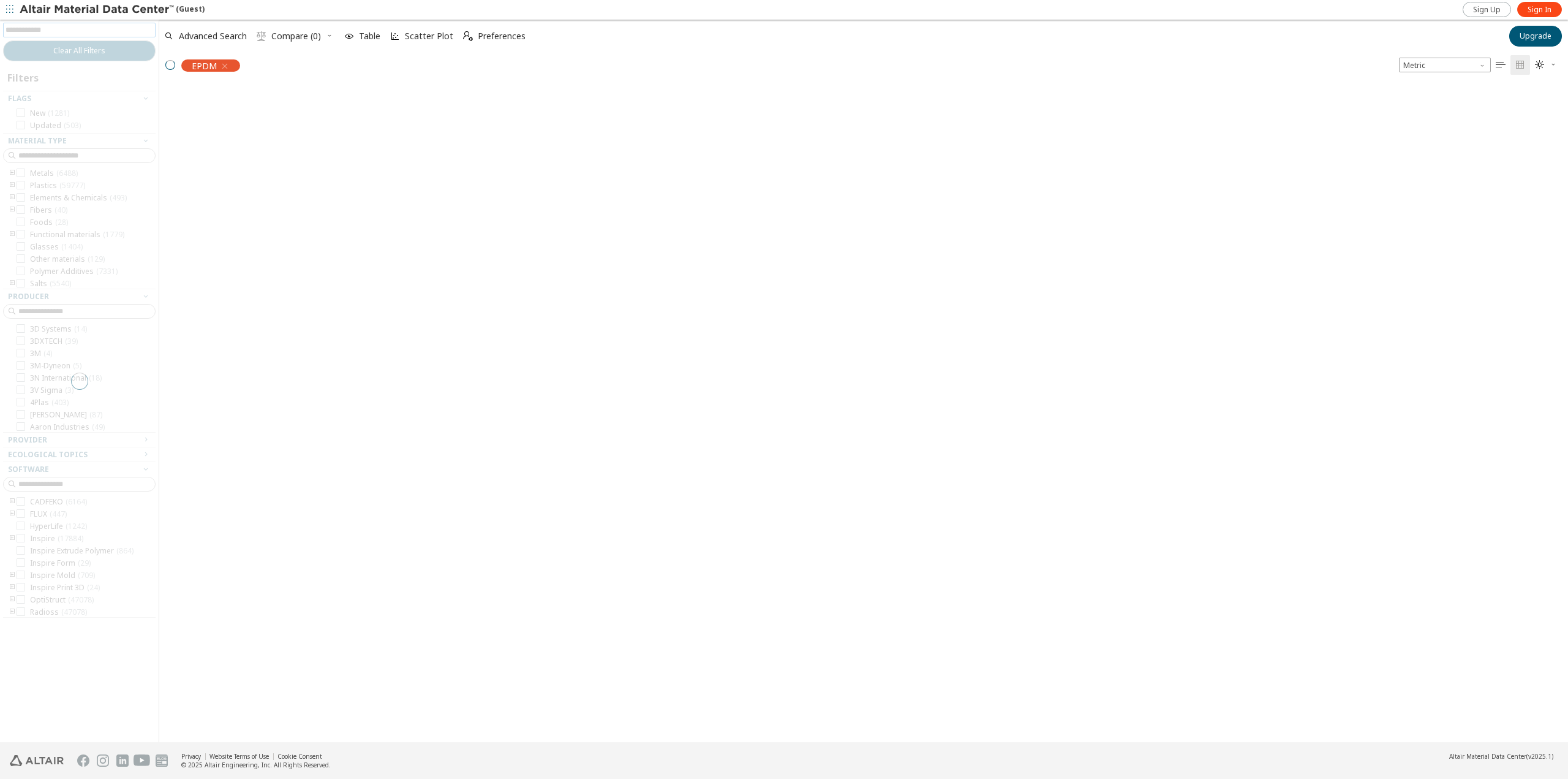
scroll to position [655, 1399]
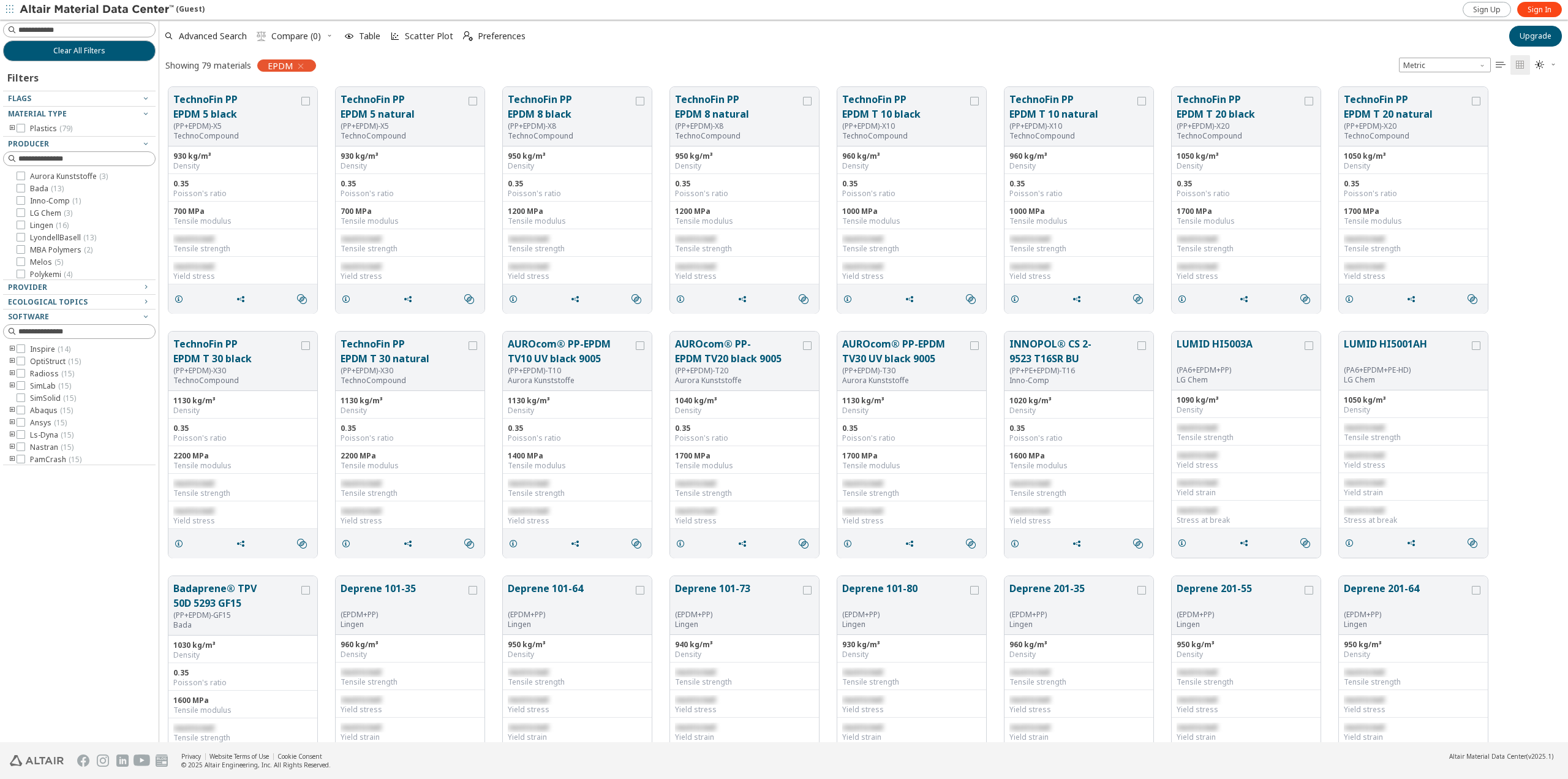
click at [301, 68] on icon "button" at bounding box center [300, 66] width 10 height 10
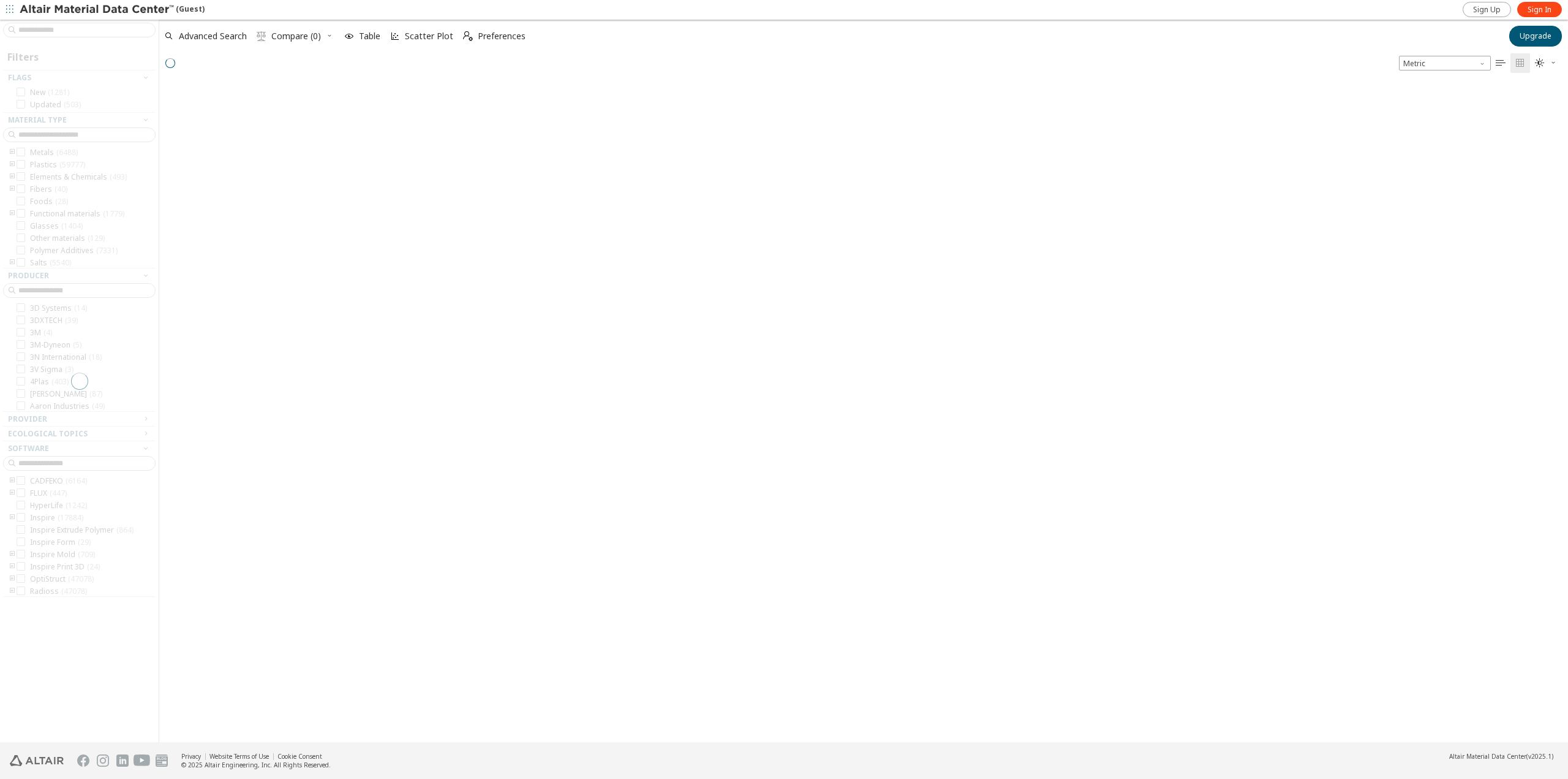
scroll to position [657, 1399]
